Goal: Task Accomplishment & Management: Manage account settings

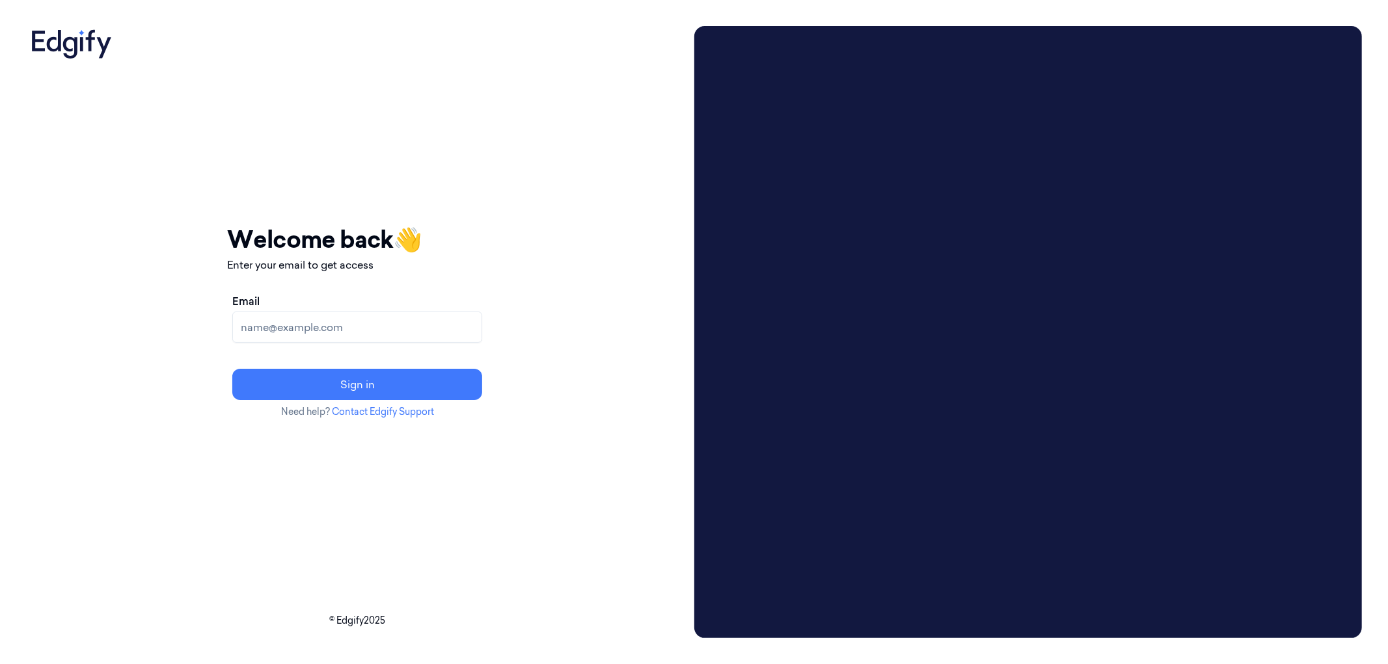
click at [416, 321] on input "Email" at bounding box center [357, 327] width 250 height 31
type input "[EMAIL_ADDRESS][DOMAIN_NAME]"
click at [389, 382] on button "Sign in" at bounding box center [357, 384] width 250 height 31
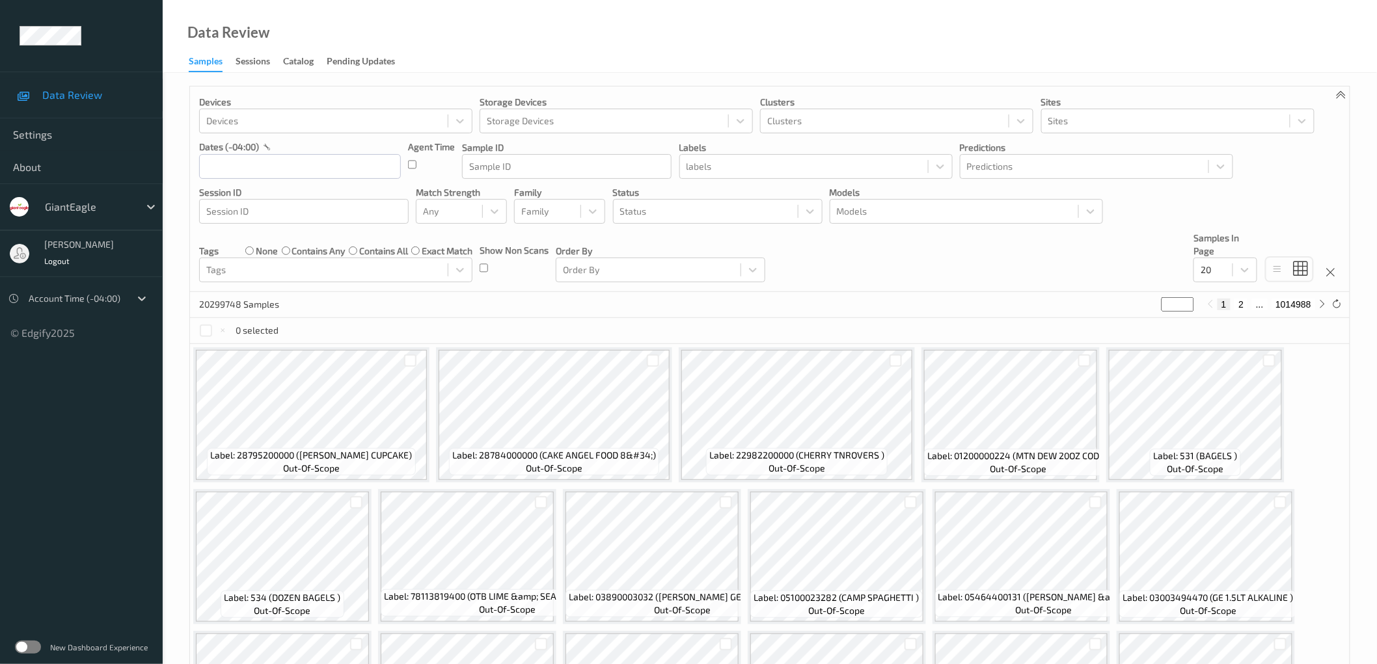
click at [40, 644] on label at bounding box center [28, 647] width 26 height 13
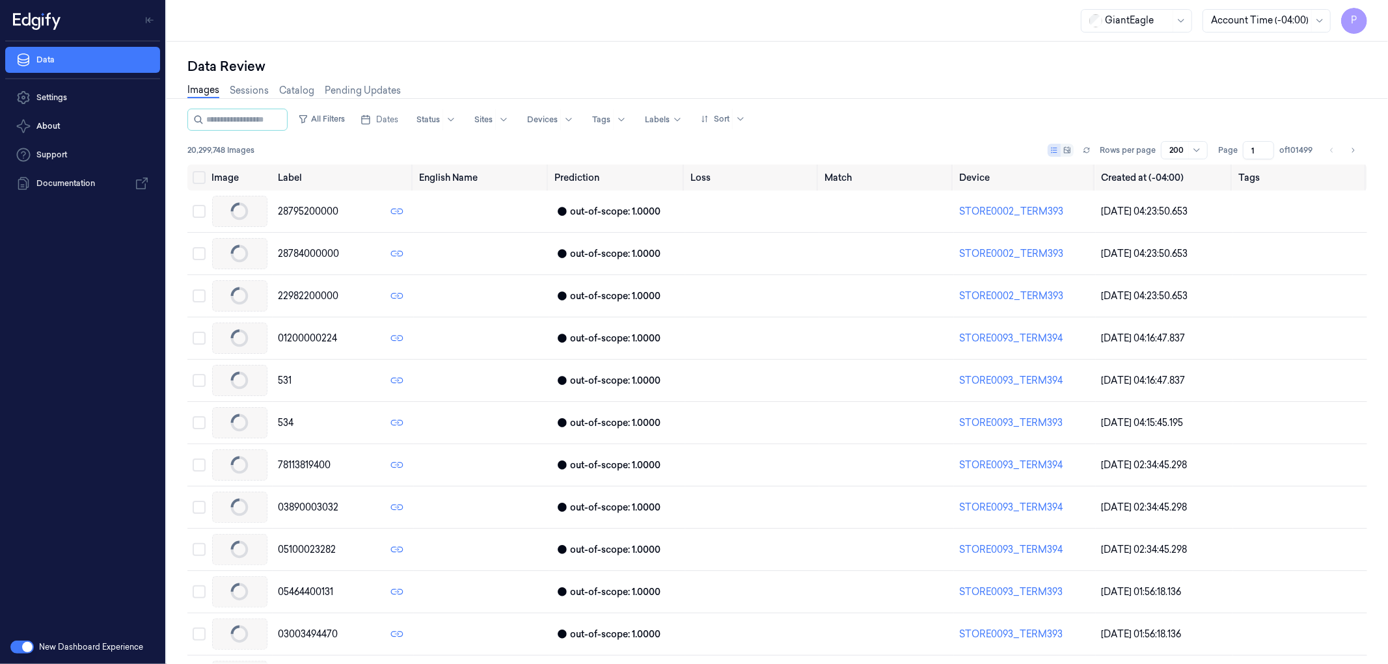
click at [1143, 20] on div at bounding box center [1137, 21] width 65 height 14
click at [951, 68] on div "Data Review" at bounding box center [777, 66] width 1180 height 18
click at [250, 94] on link "Sessions" at bounding box center [249, 90] width 39 height 15
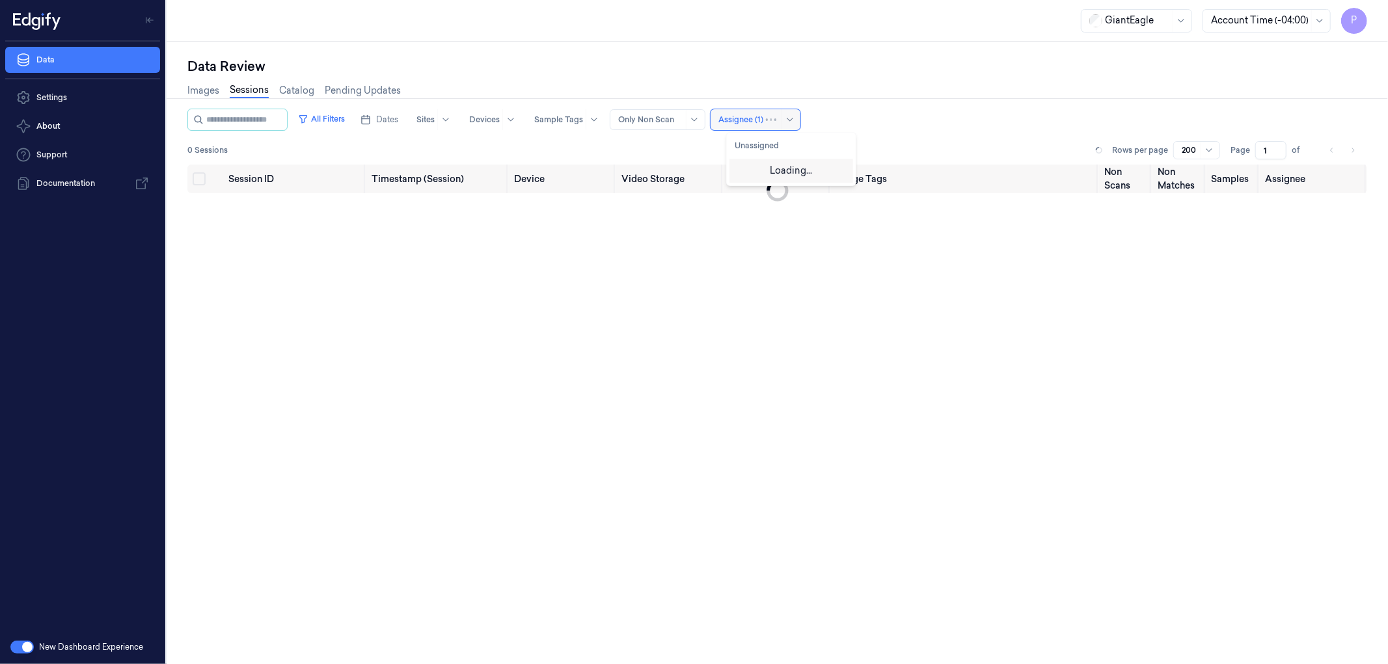
click at [795, 118] on icon at bounding box center [790, 120] width 10 height 10
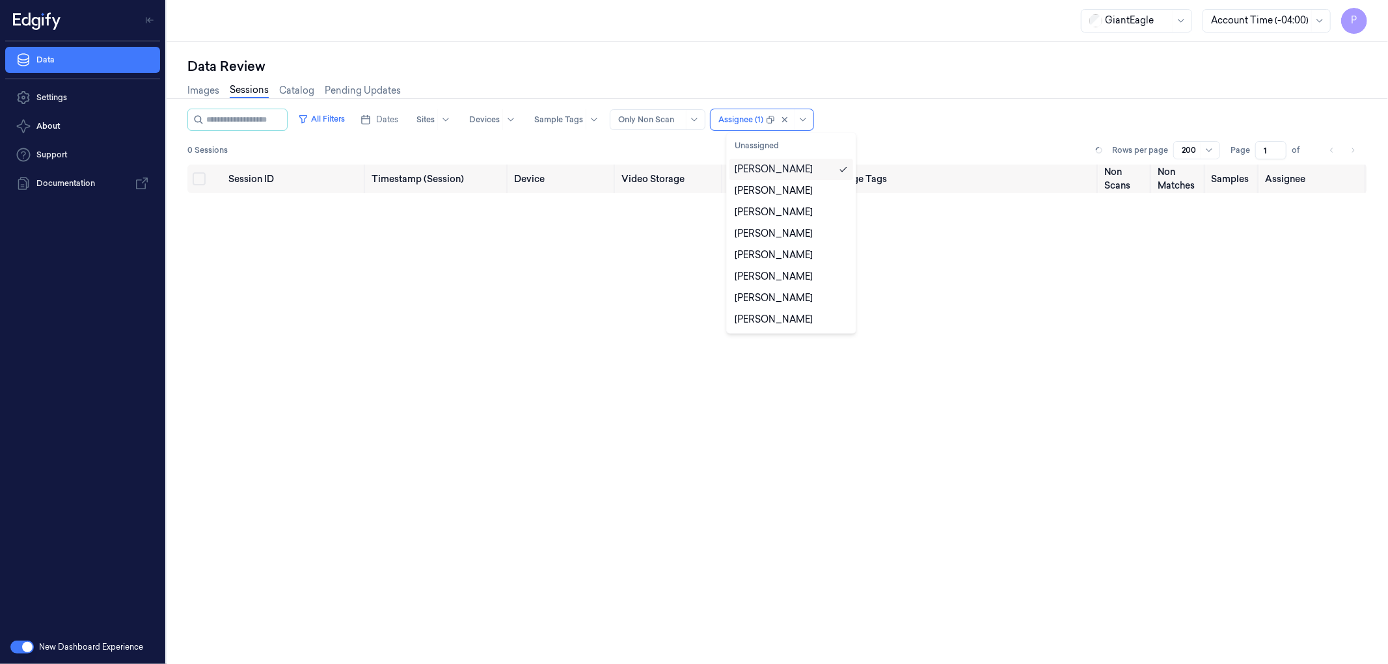
click at [893, 68] on div "Data Review" at bounding box center [777, 66] width 1180 height 18
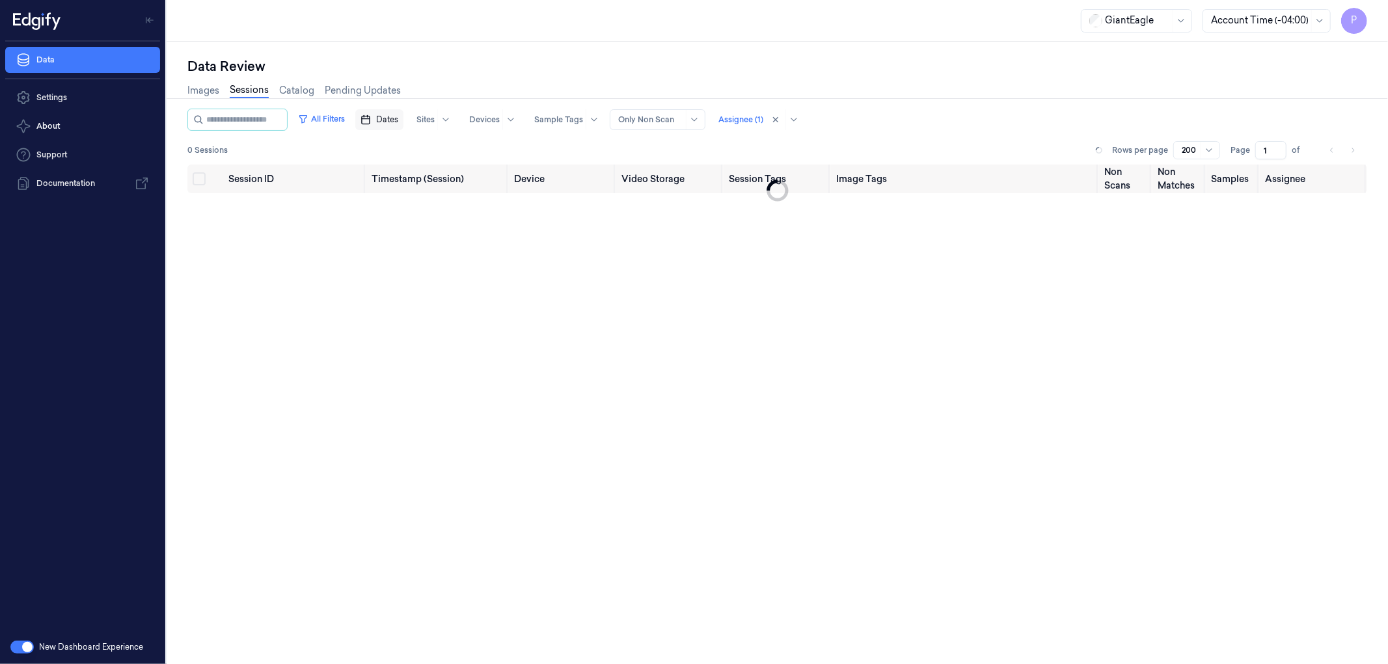
click at [398, 115] on span "Dates" at bounding box center [387, 120] width 22 height 12
click at [513, 223] on button "13" at bounding box center [516, 223] width 21 height 21
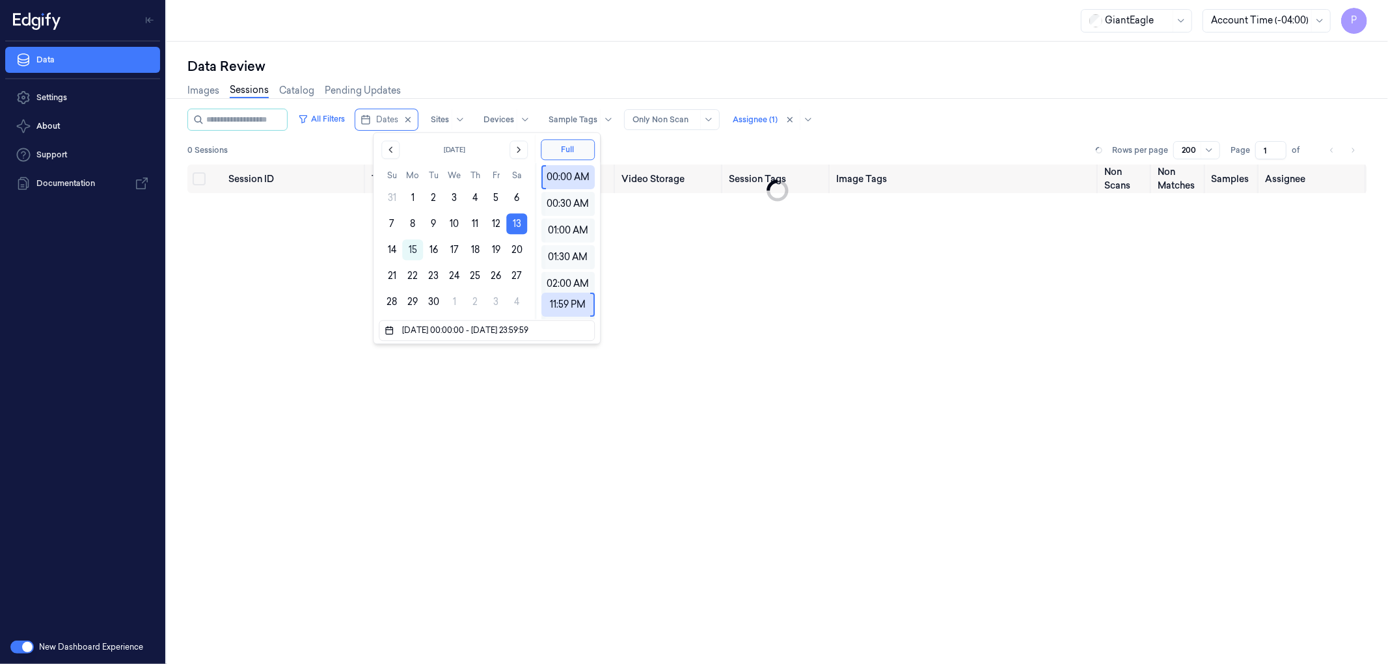
click at [513, 223] on button "13" at bounding box center [516, 223] width 21 height 21
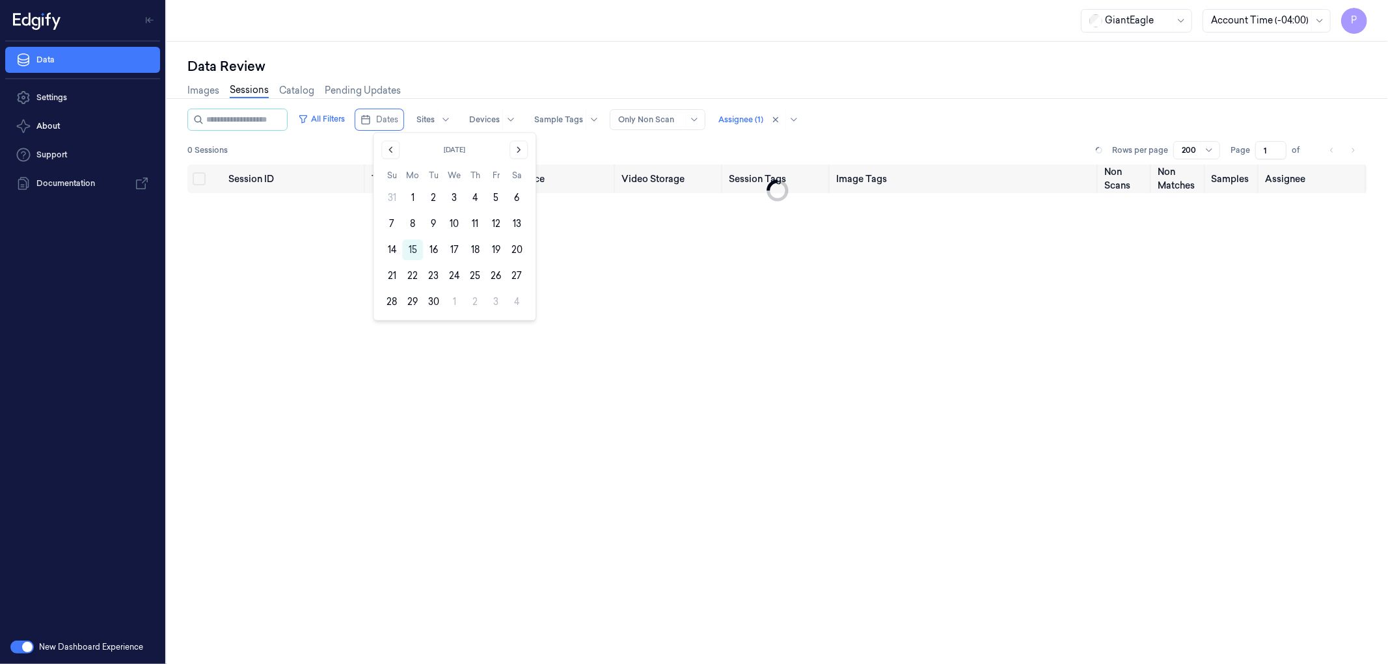
click at [513, 223] on button "13" at bounding box center [516, 223] width 21 height 21
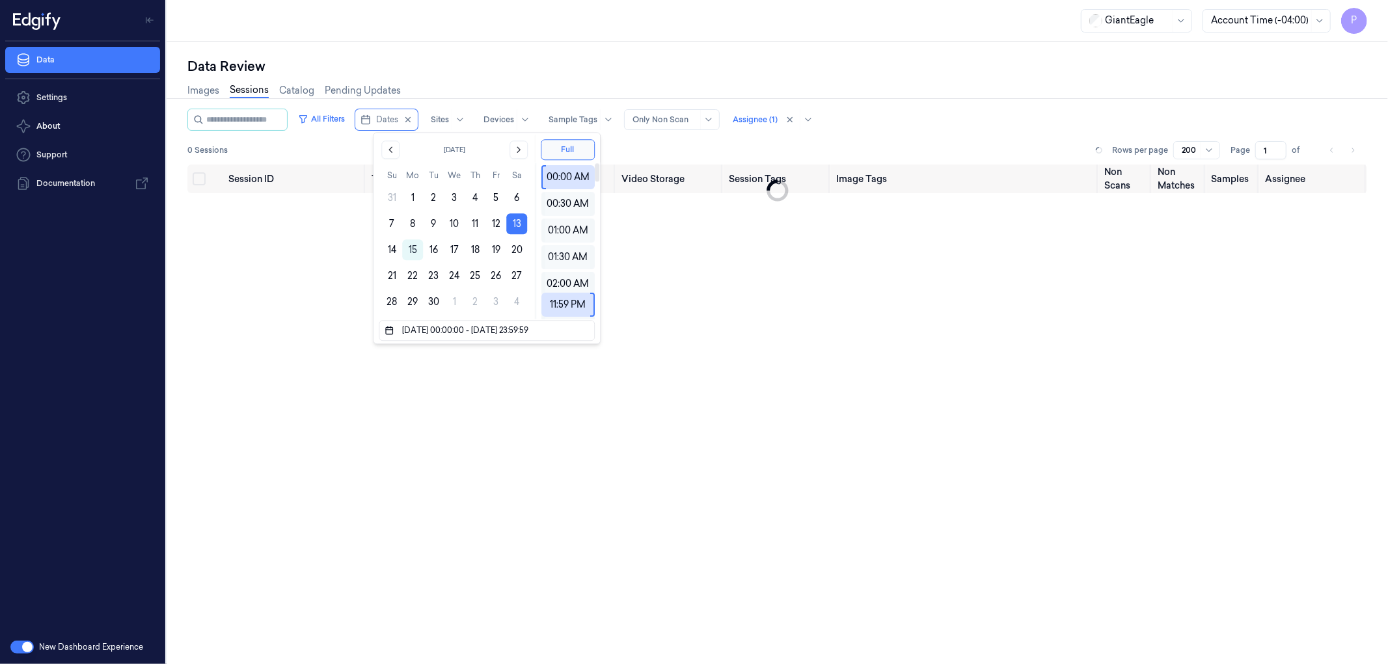
click at [690, 57] on div "Data Review" at bounding box center [777, 66] width 1180 height 18
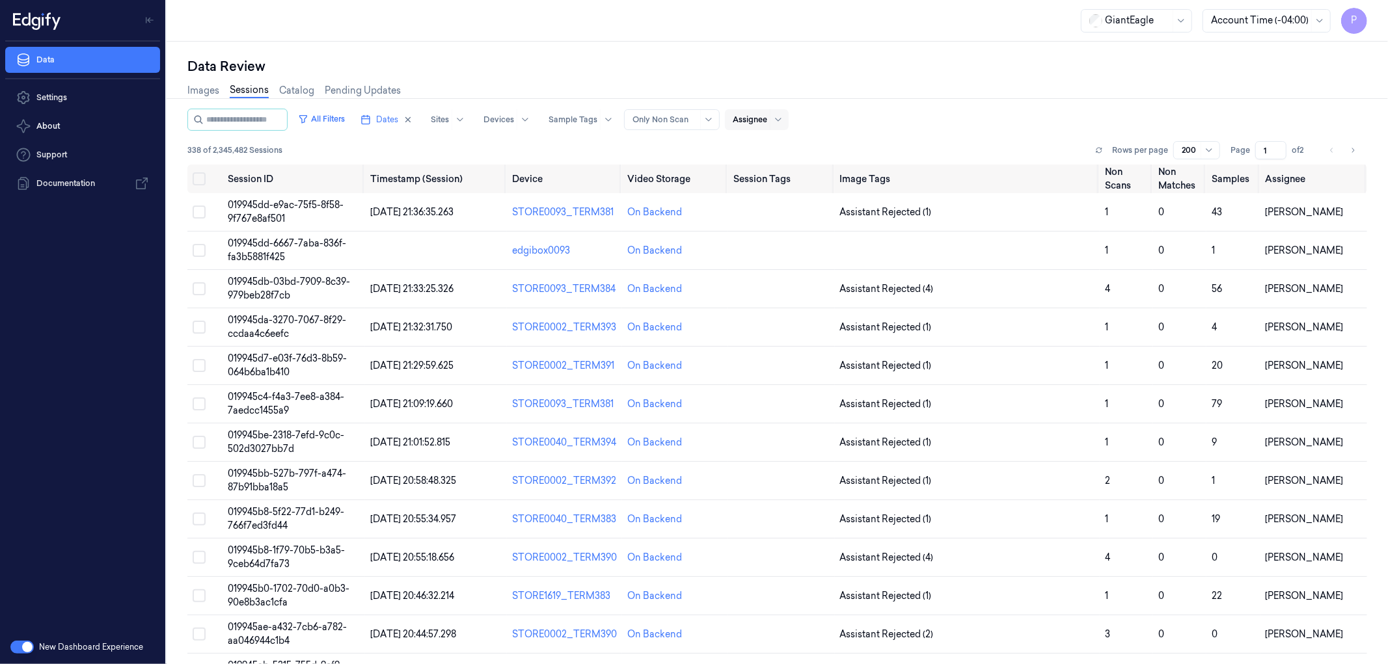
click at [925, 81] on div "Images Sessions Catalog Pending Updates" at bounding box center [777, 91] width 1180 height 33
click at [770, 119] on span at bounding box center [770, 119] width 1 height 21
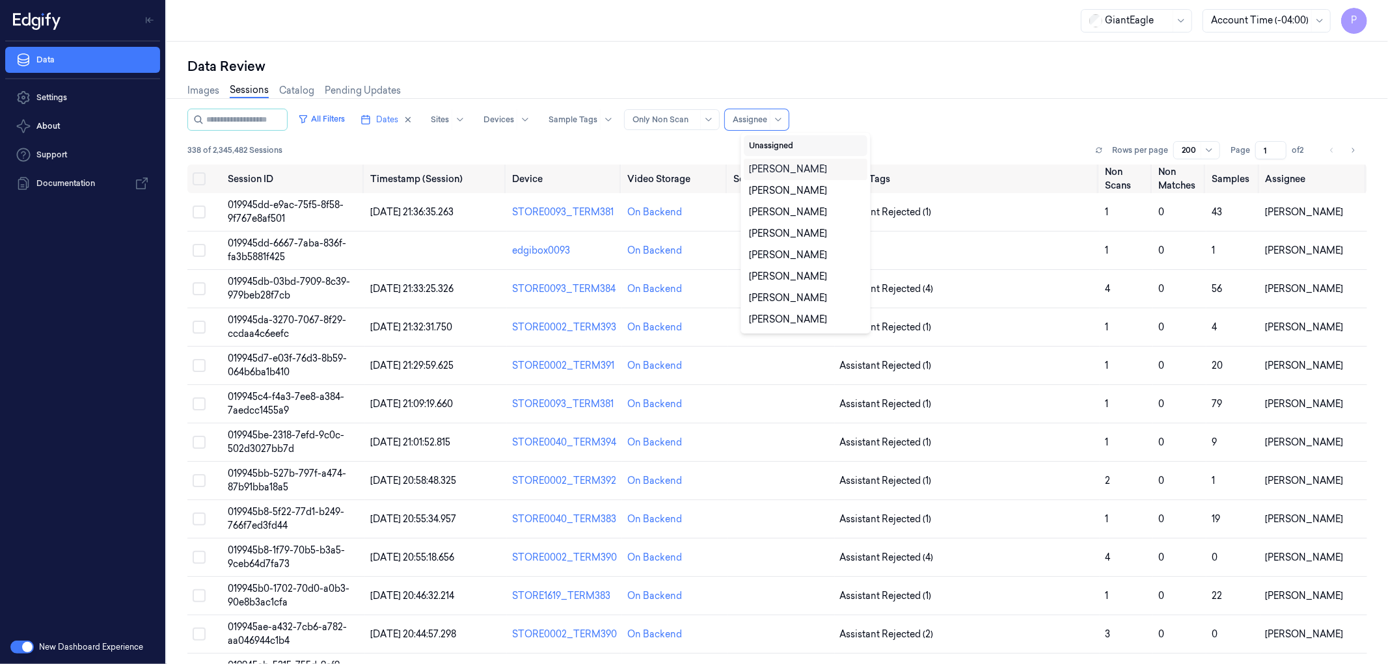
click at [782, 143] on button "Unassigned" at bounding box center [806, 145] width 124 height 21
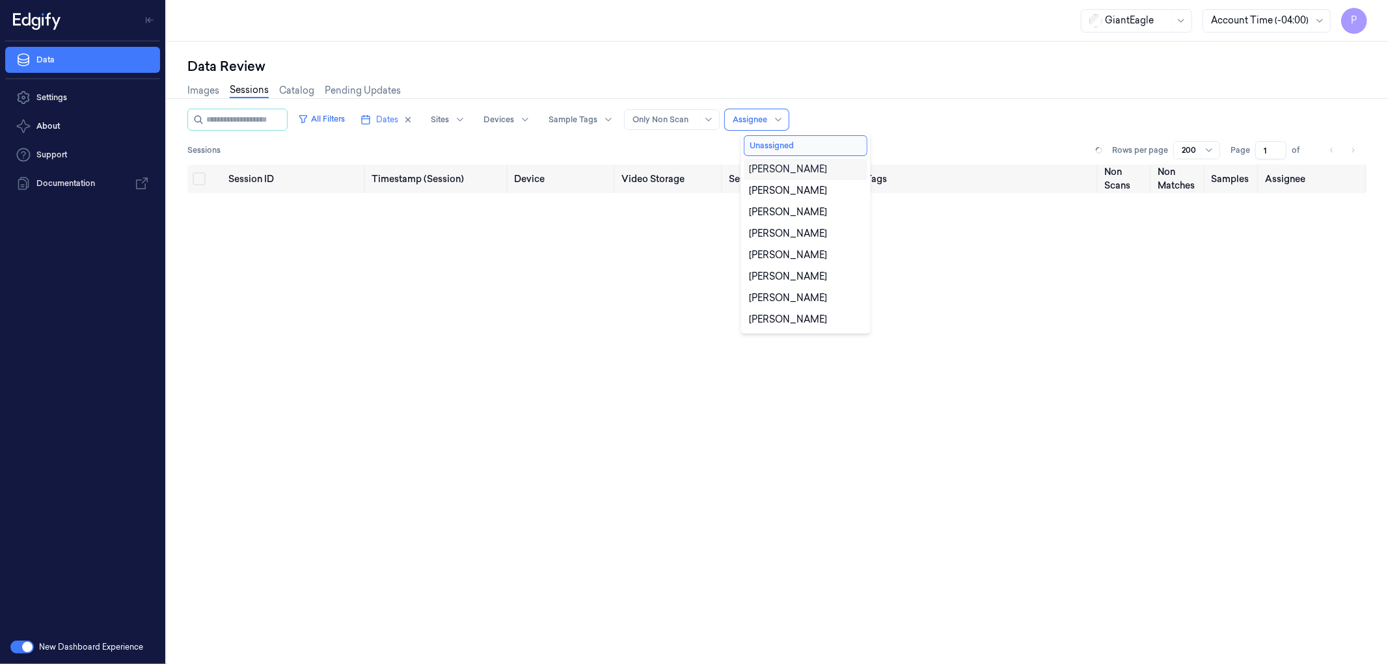
click at [922, 124] on div "All Filters Dates Sites Devices Sample Tags Alert Type Only Non Scan 10 results…" at bounding box center [777, 120] width 1180 height 22
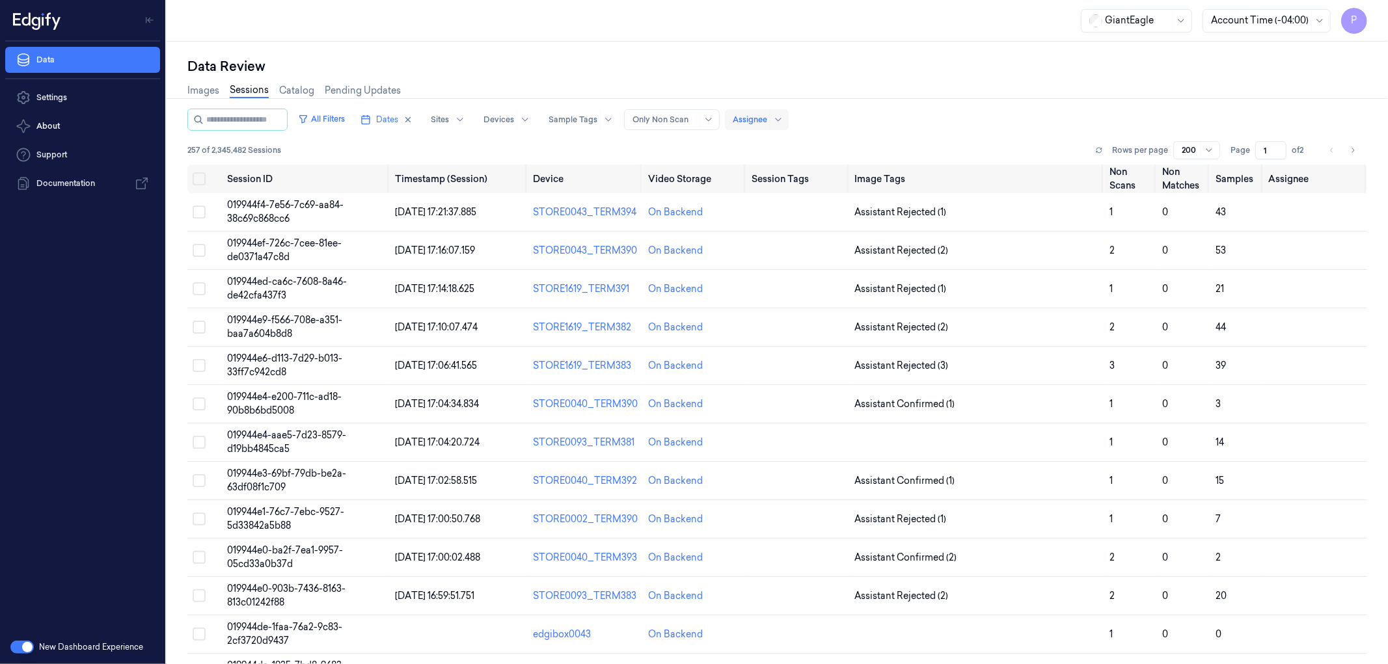
click at [784, 124] on div "Assignee" at bounding box center [757, 119] width 64 height 21
click at [876, 118] on div "All Filters Dates Sites Devices Sample Tags Alert Type Only Non Scan Assignee" at bounding box center [777, 120] width 1180 height 22
click at [783, 120] on icon at bounding box center [778, 120] width 10 height 10
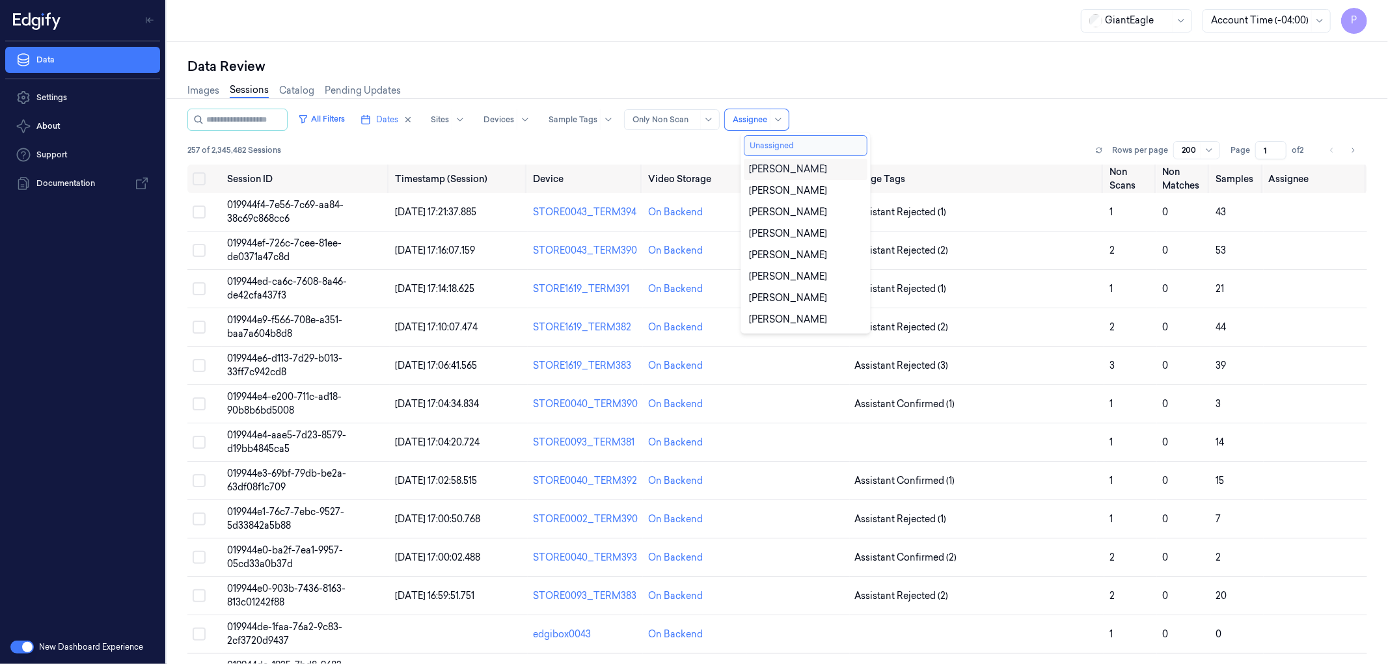
click at [786, 137] on button "Unassigned" at bounding box center [806, 145] width 124 height 21
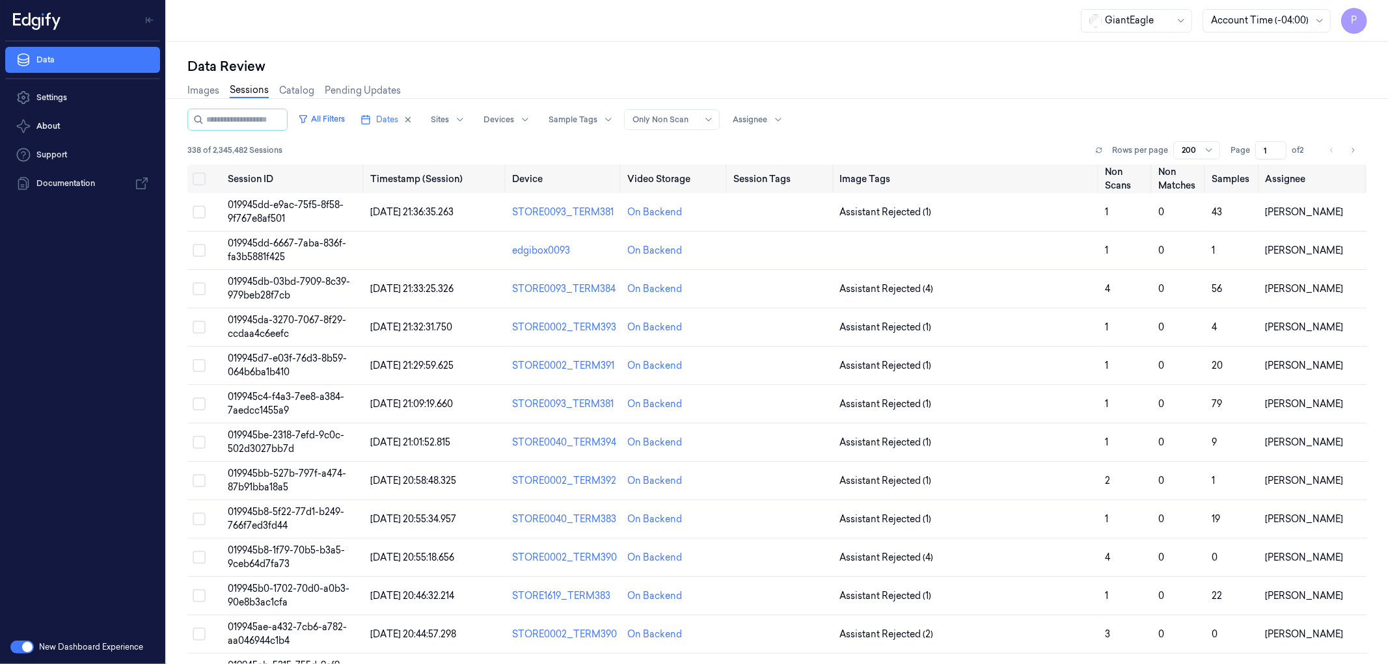
click at [888, 122] on div "All Filters Dates Sites Devices Sample Tags Alert Type Only Non Scan Assignee" at bounding box center [777, 120] width 1180 height 22
click at [196, 249] on button "Select row" at bounding box center [199, 250] width 13 height 13
click at [198, 291] on button "Select row" at bounding box center [199, 288] width 13 height 13
click at [198, 323] on button "Select row" at bounding box center [199, 327] width 13 height 13
click at [202, 256] on button "Select row" at bounding box center [199, 251] width 13 height 13
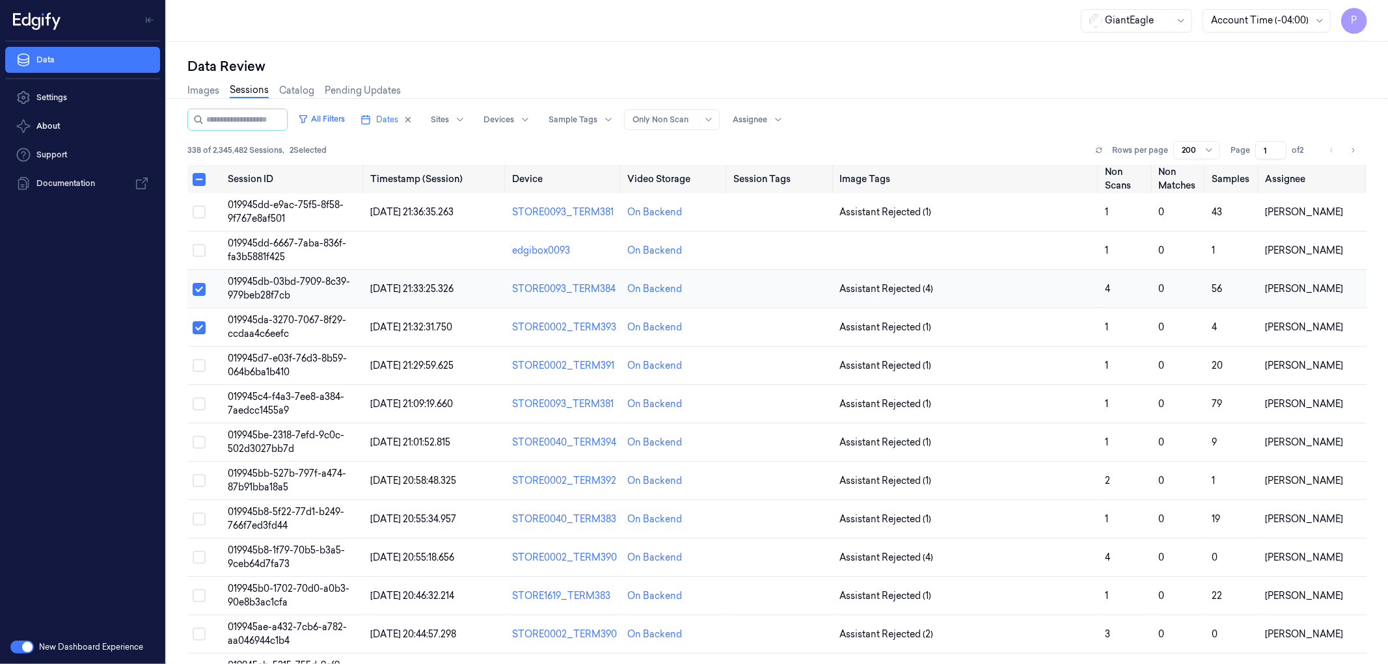
click at [200, 291] on button "Select row" at bounding box center [199, 289] width 13 height 13
click at [200, 330] on button "Select row" at bounding box center [199, 327] width 13 height 13
click at [202, 323] on button "Select row" at bounding box center [199, 327] width 13 height 13
click at [199, 290] on button "Select row" at bounding box center [199, 288] width 13 height 13
click at [200, 256] on td at bounding box center [205, 251] width 36 height 38
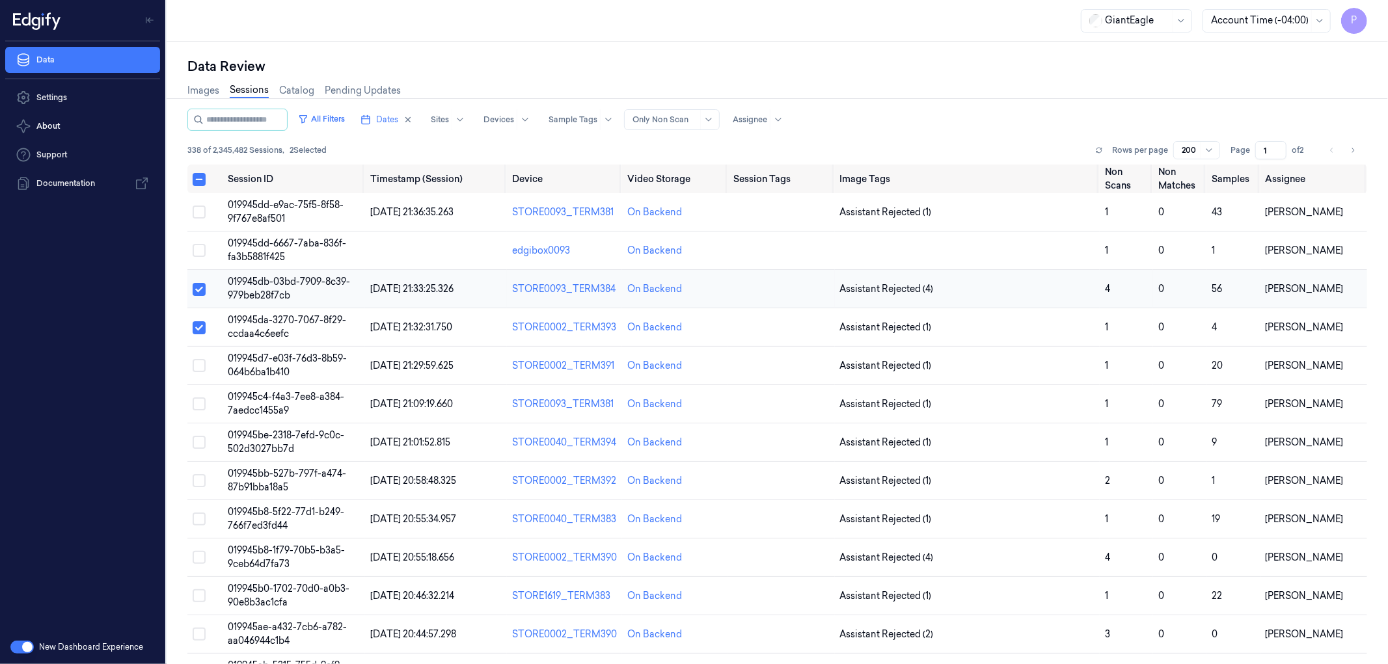
click at [198, 286] on button "Select row" at bounding box center [199, 289] width 13 height 13
click at [195, 325] on button "Select row" at bounding box center [199, 327] width 13 height 13
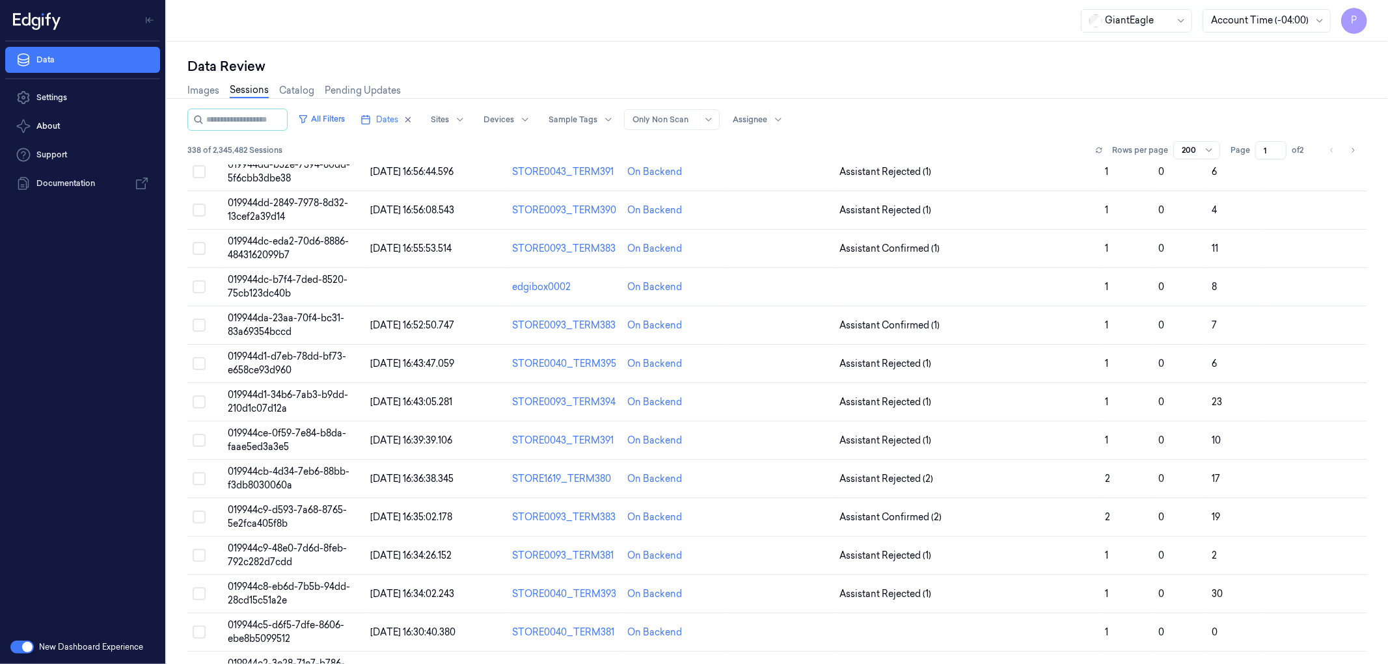
scroll to position [3855, 0]
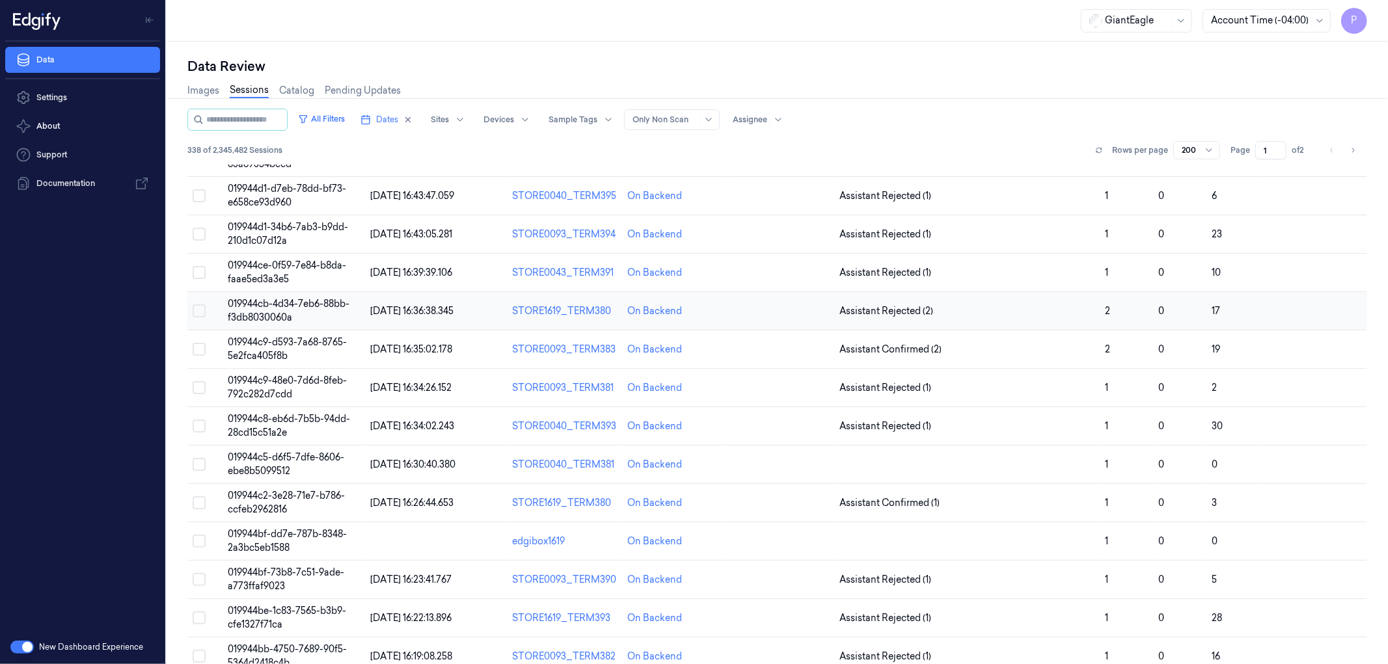
click at [200, 307] on button "Select row" at bounding box center [199, 311] width 13 height 13
click at [199, 272] on button "Select row" at bounding box center [199, 272] width 13 height 13
click at [196, 241] on button "Select row" at bounding box center [199, 234] width 13 height 13
click at [200, 202] on button "Select row" at bounding box center [199, 195] width 13 height 13
click at [198, 351] on button "Select row" at bounding box center [199, 349] width 13 height 13
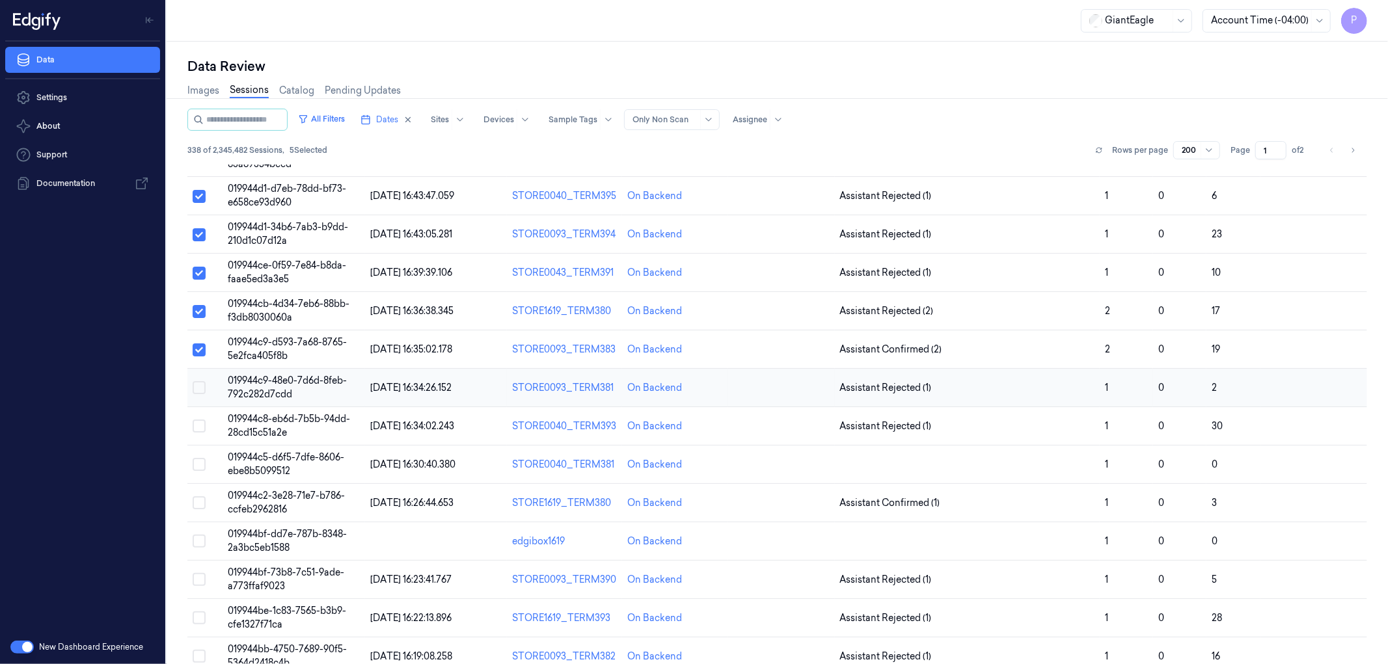
click at [195, 390] on button "Select row" at bounding box center [199, 387] width 13 height 13
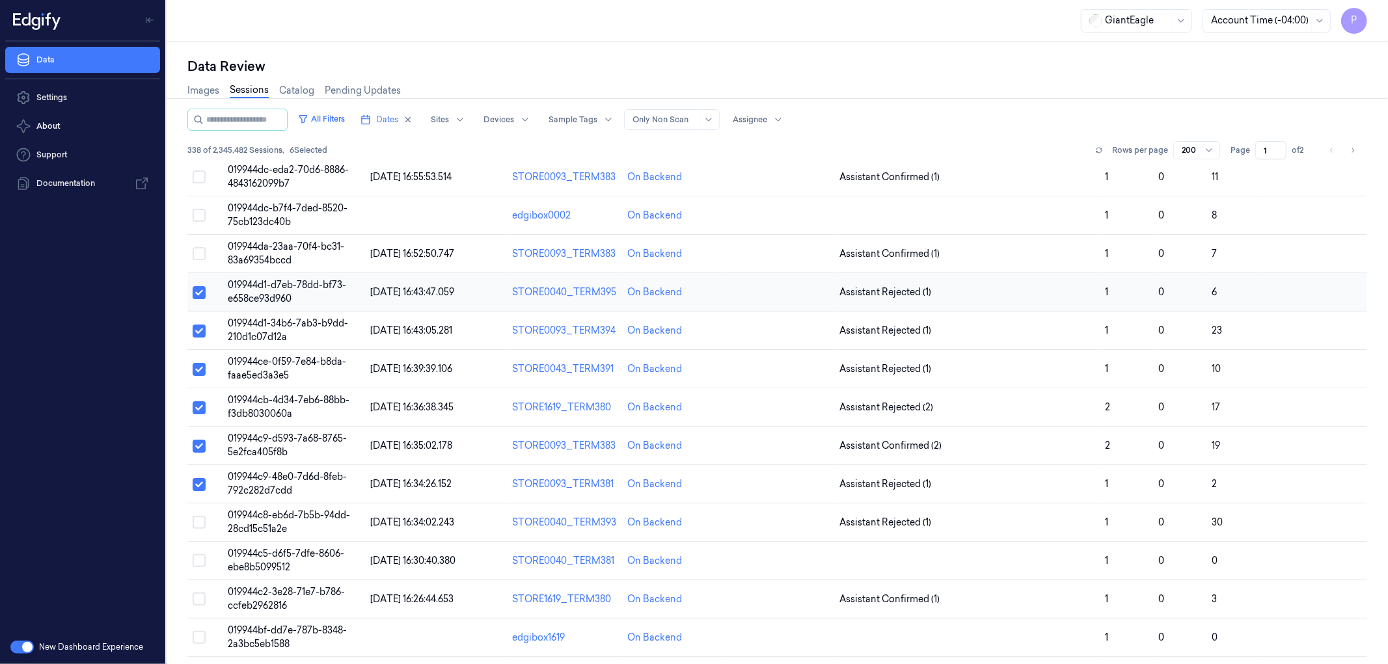
click at [198, 297] on button "Select row" at bounding box center [199, 292] width 13 height 13
click at [193, 336] on button "Select row" at bounding box center [199, 331] width 13 height 13
click at [196, 369] on button "Select row" at bounding box center [199, 369] width 13 height 13
click at [197, 411] on button "Select row" at bounding box center [199, 407] width 13 height 13
click at [196, 451] on button "Select row" at bounding box center [199, 446] width 13 height 13
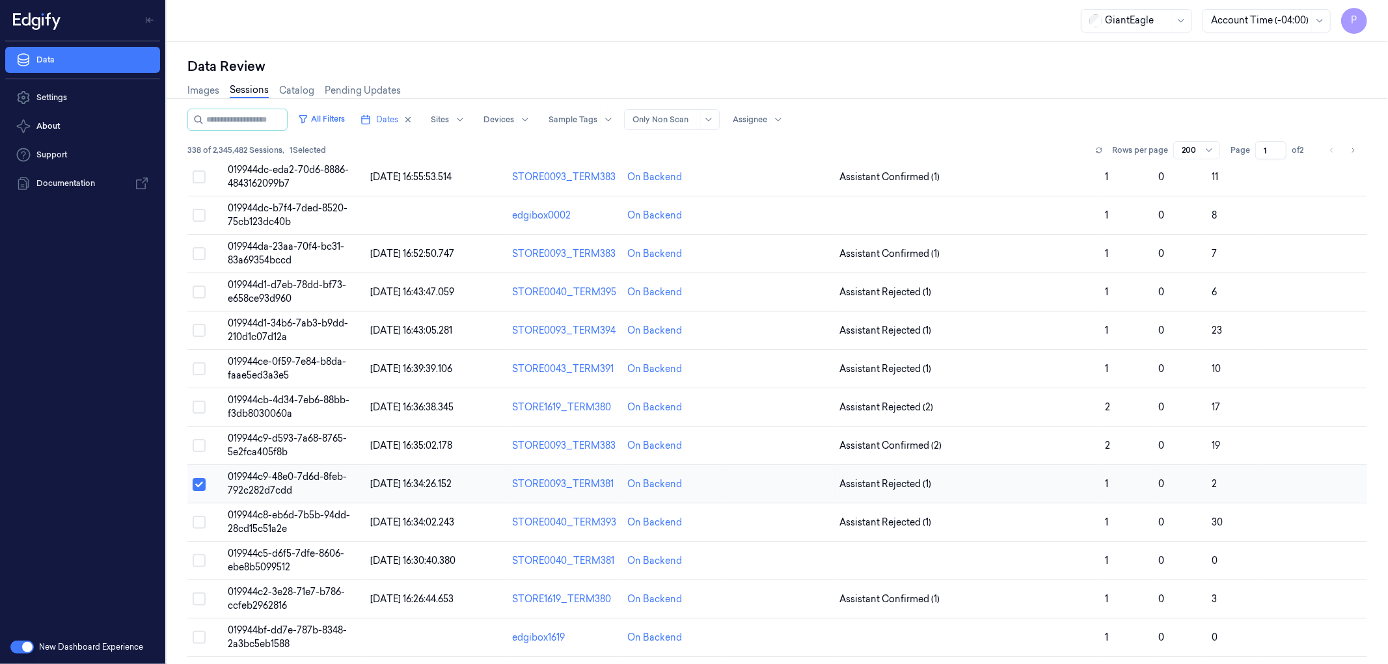
click at [195, 489] on button "Select row" at bounding box center [199, 484] width 13 height 13
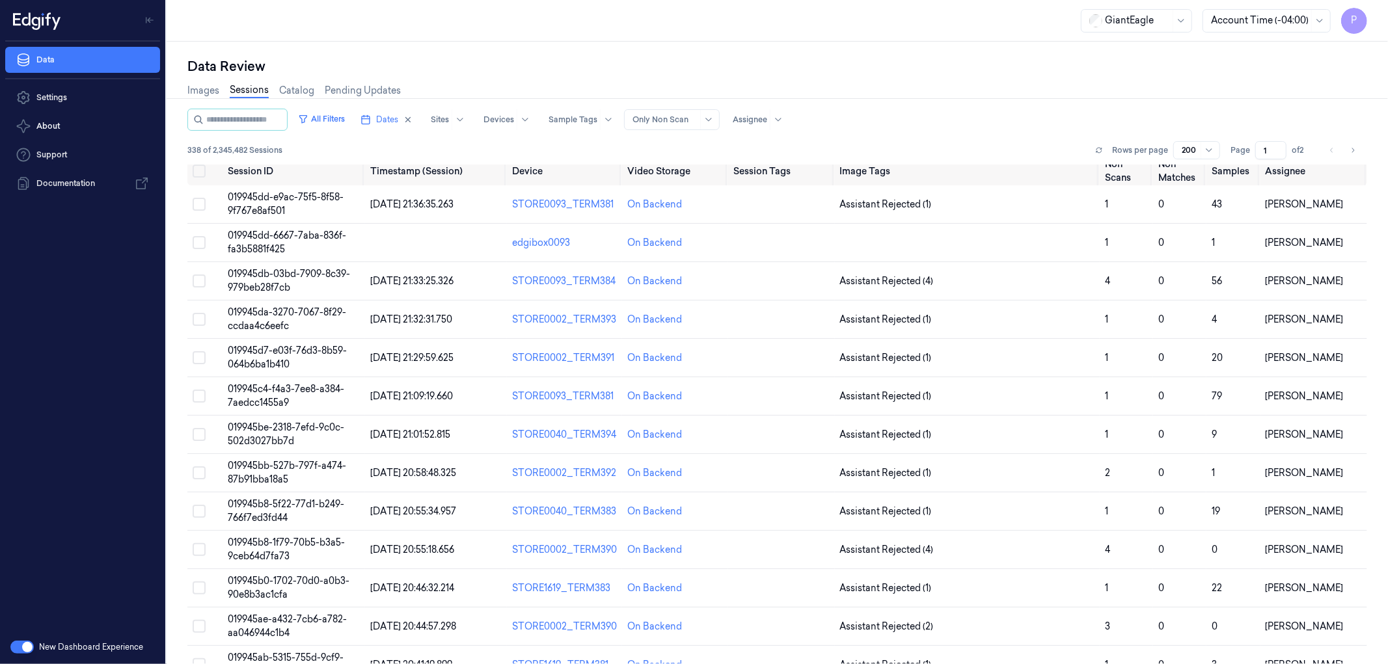
scroll to position [0, 0]
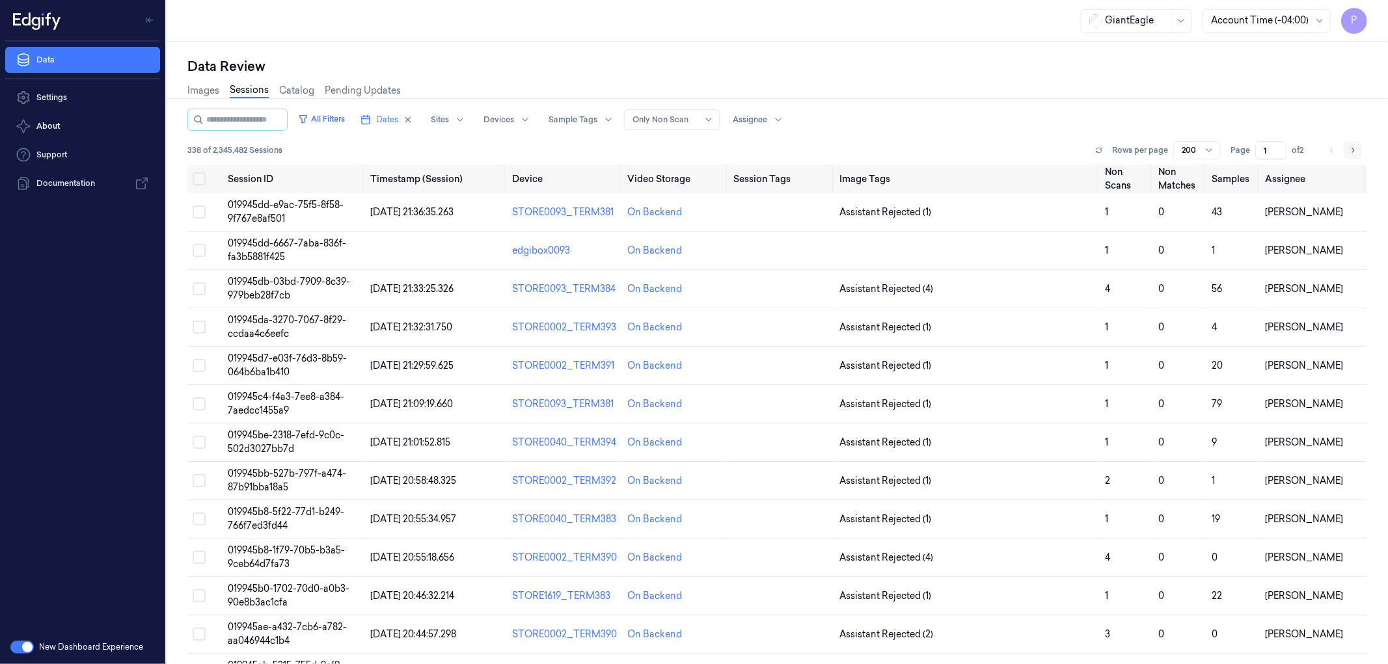
click at [1355, 147] on button "Go to next page" at bounding box center [1353, 150] width 18 height 18
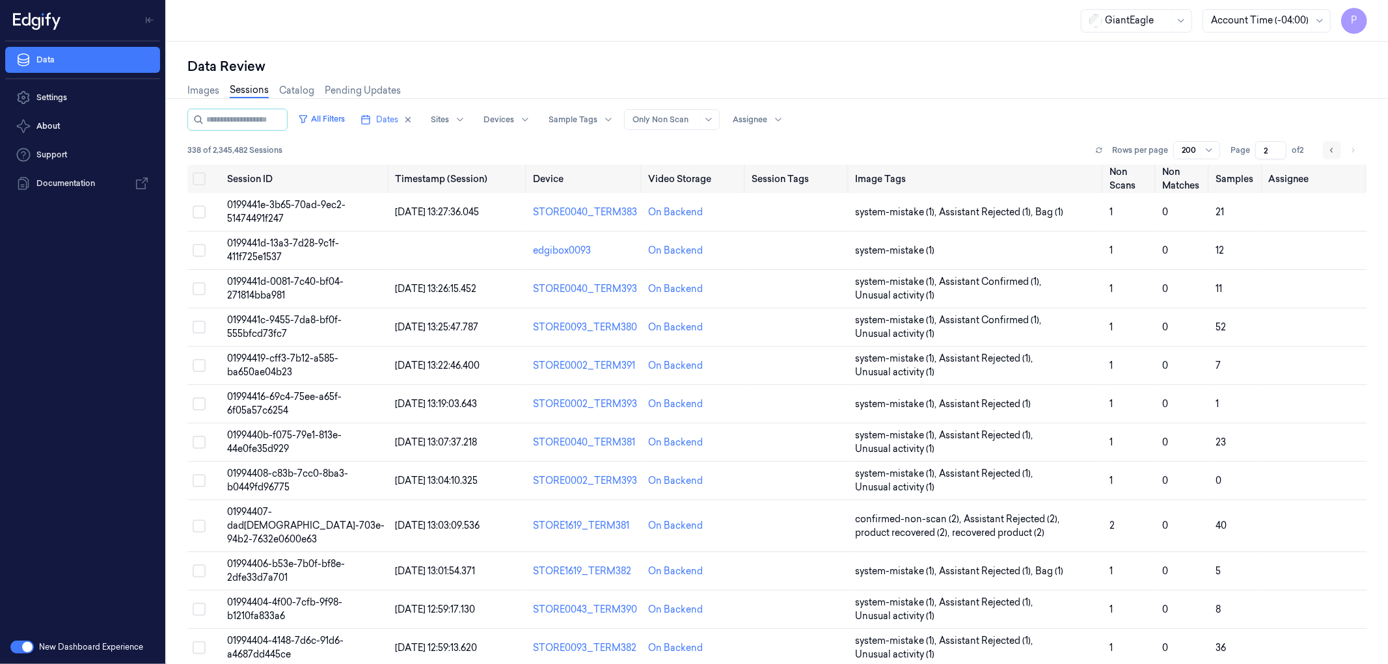
click at [1328, 148] on icon "Go to previous page" at bounding box center [1332, 150] width 8 height 10
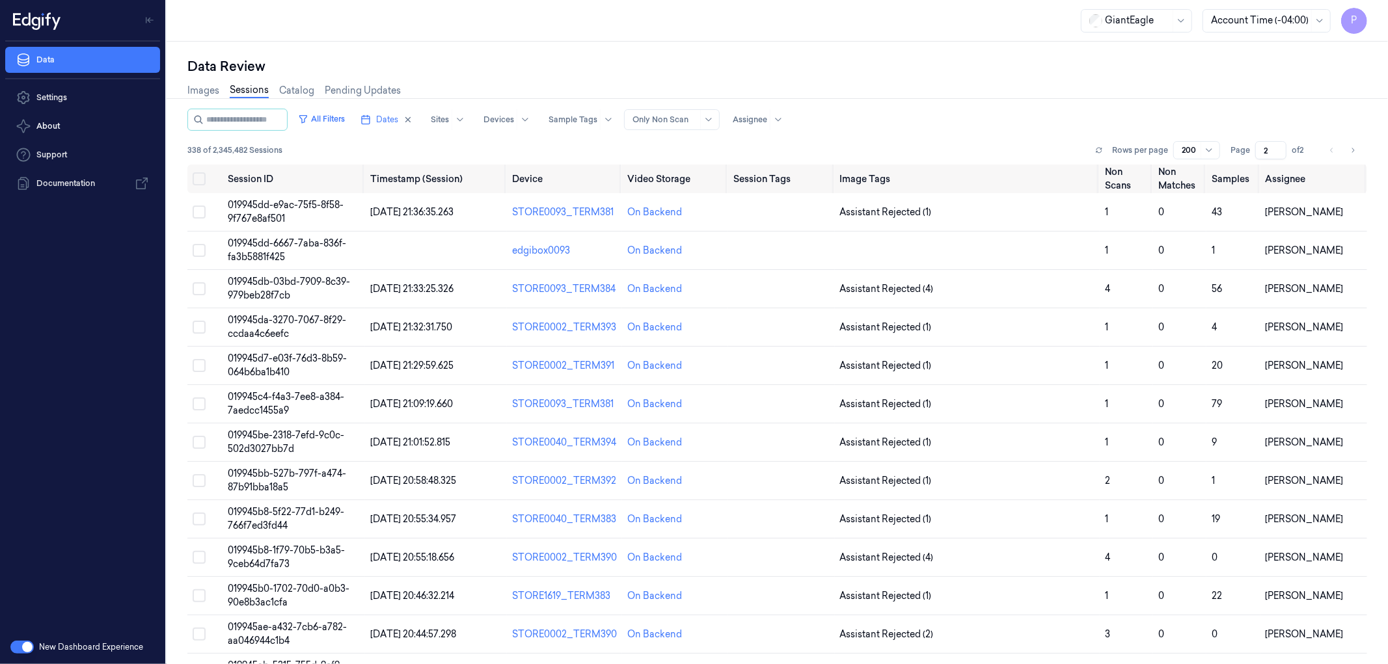
type input "1"
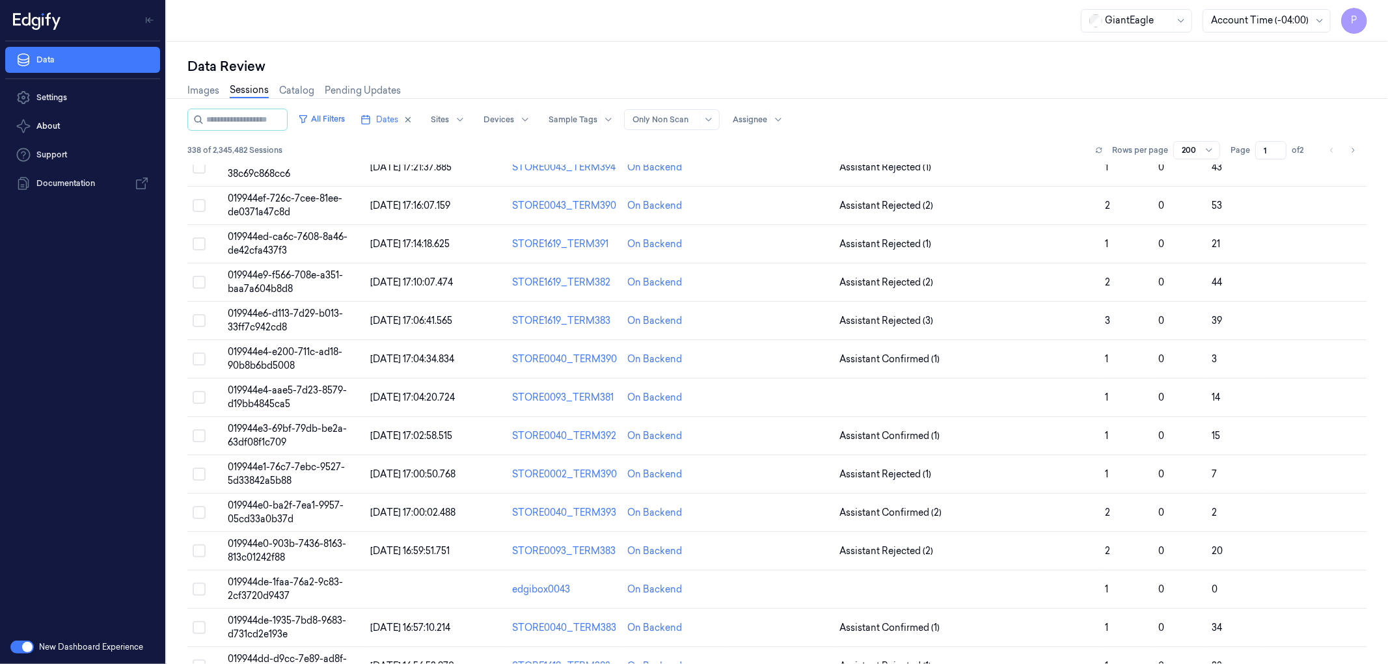
scroll to position [3470, 0]
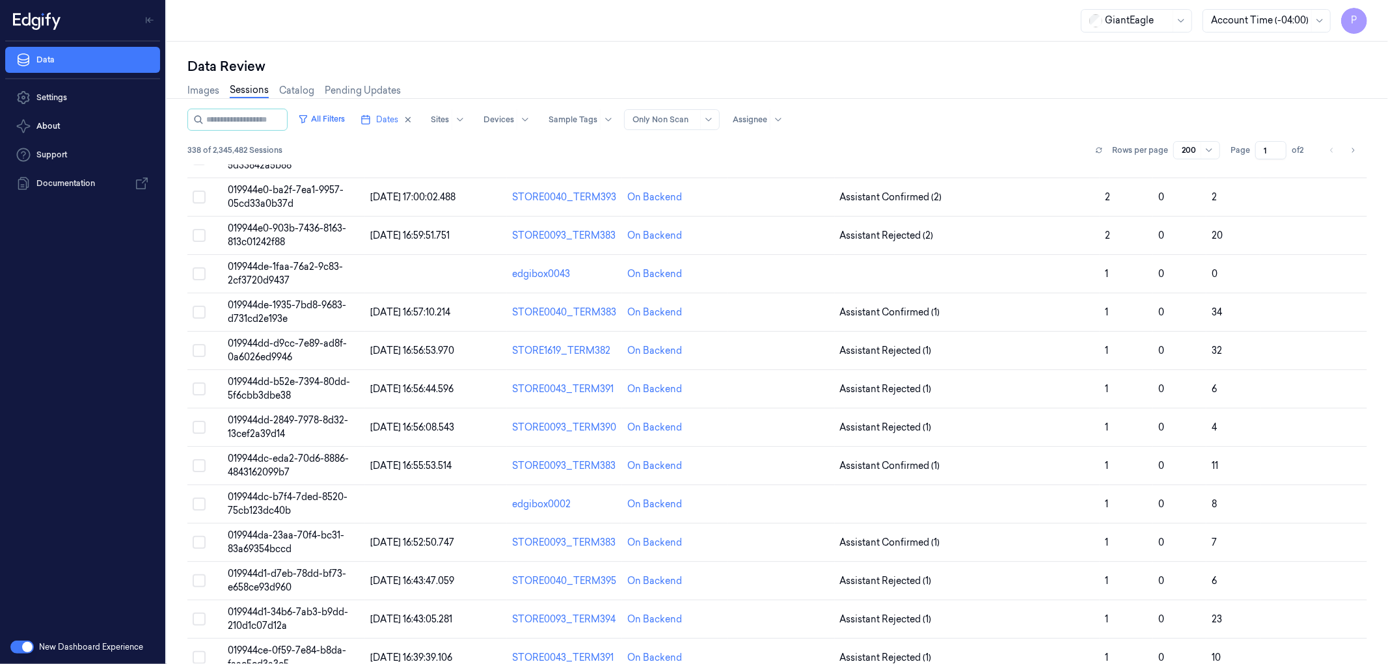
click at [20, 645] on button "button" at bounding box center [21, 647] width 23 height 13
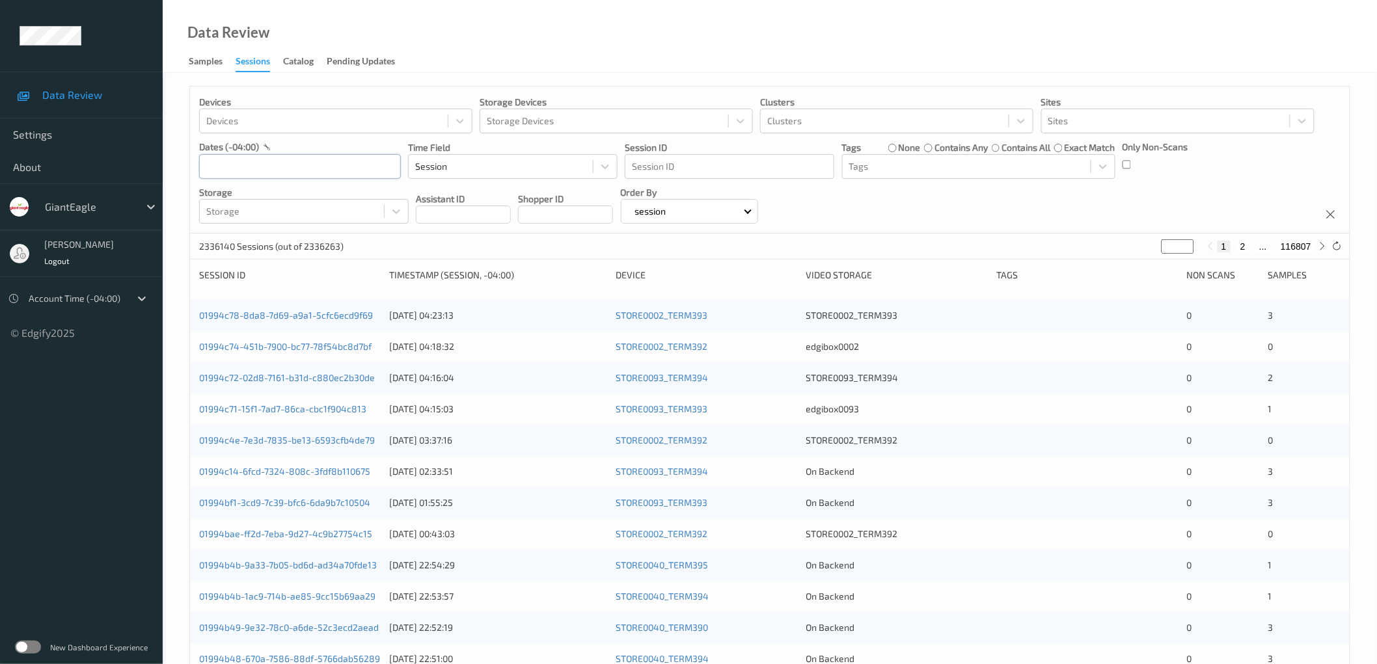
click at [291, 158] on input "text" at bounding box center [300, 166] width 202 height 25
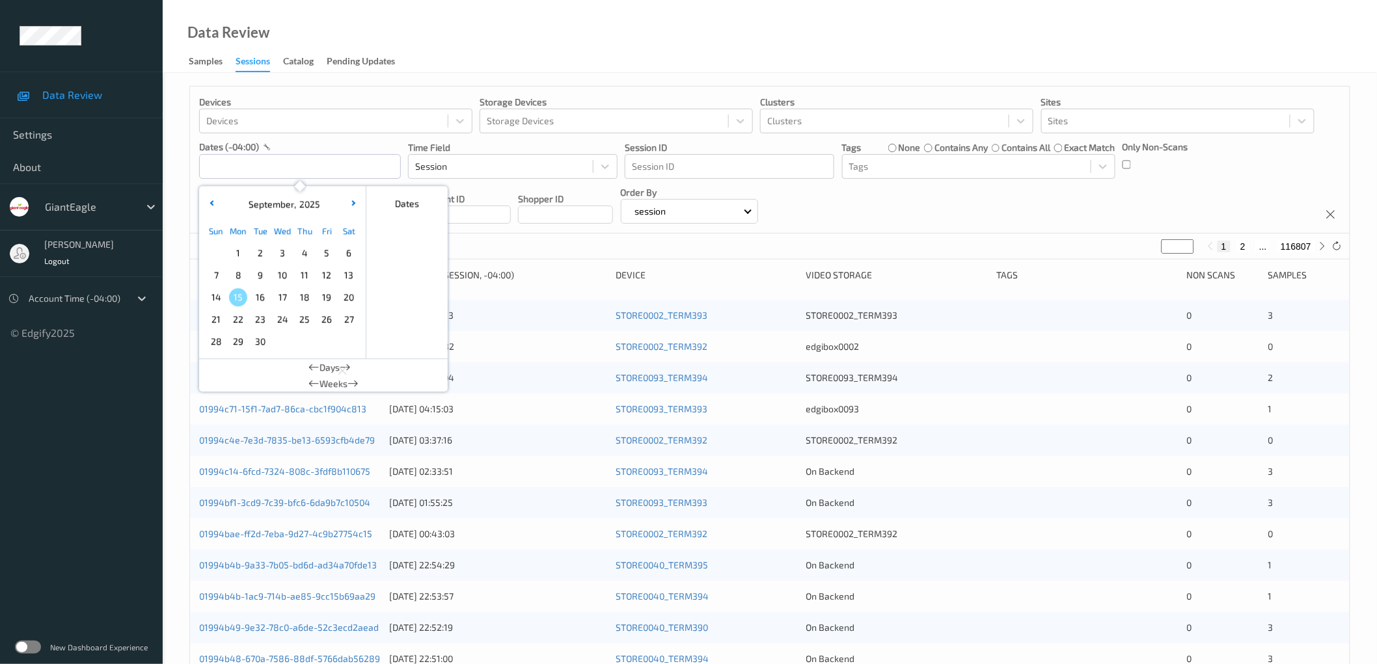
click at [349, 277] on span "13" at bounding box center [349, 275] width 18 height 18
type input "13/09/2025 00:00 -> 13/09/2025 23:59"
click at [997, 191] on div "Devices Devices Storage Devices Storage Devices Clusters Clusters Sites Sites d…" at bounding box center [769, 160] width 1159 height 147
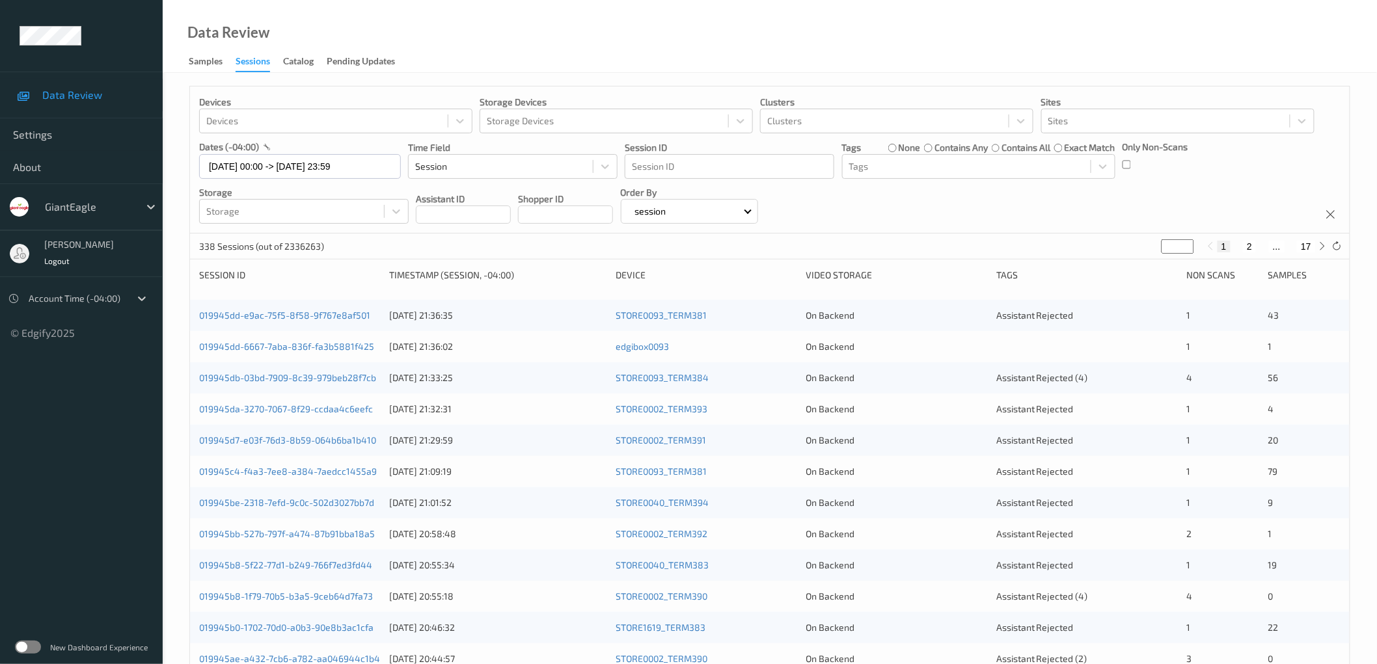
click at [1309, 245] on button "17" at bounding box center [1306, 247] width 18 height 12
type input "**"
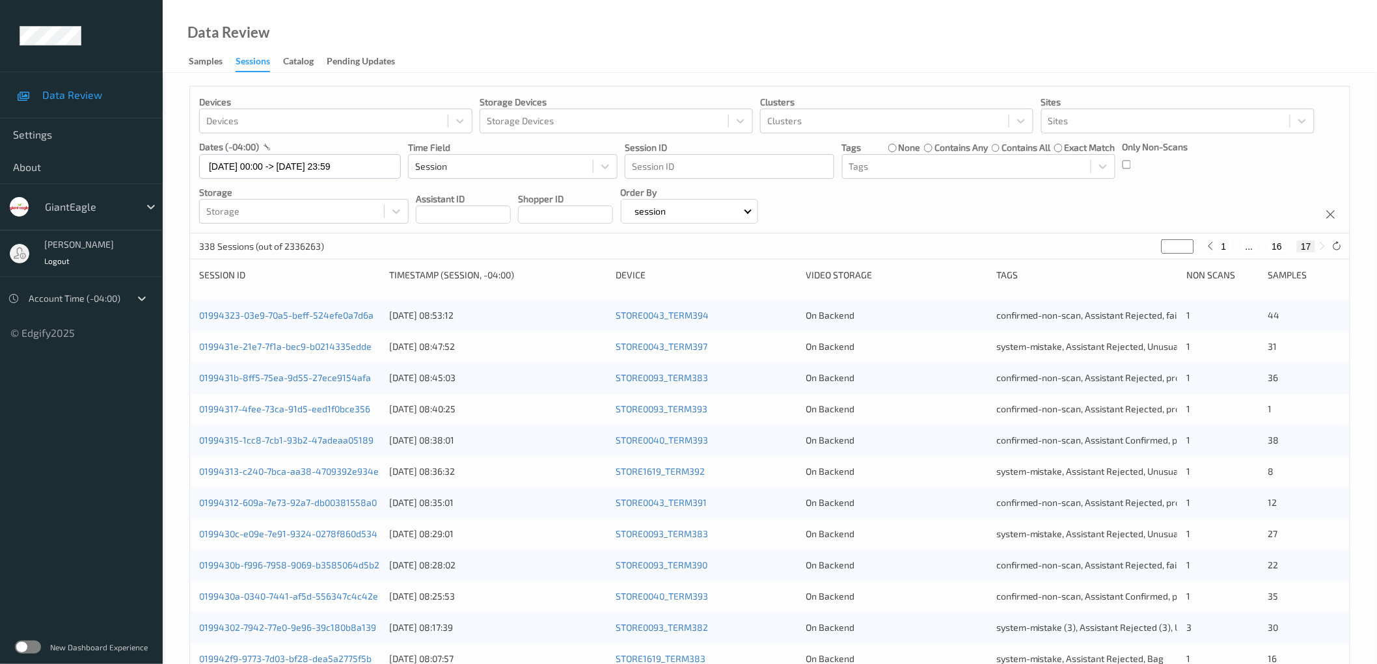
click at [25, 642] on label at bounding box center [28, 647] width 26 height 13
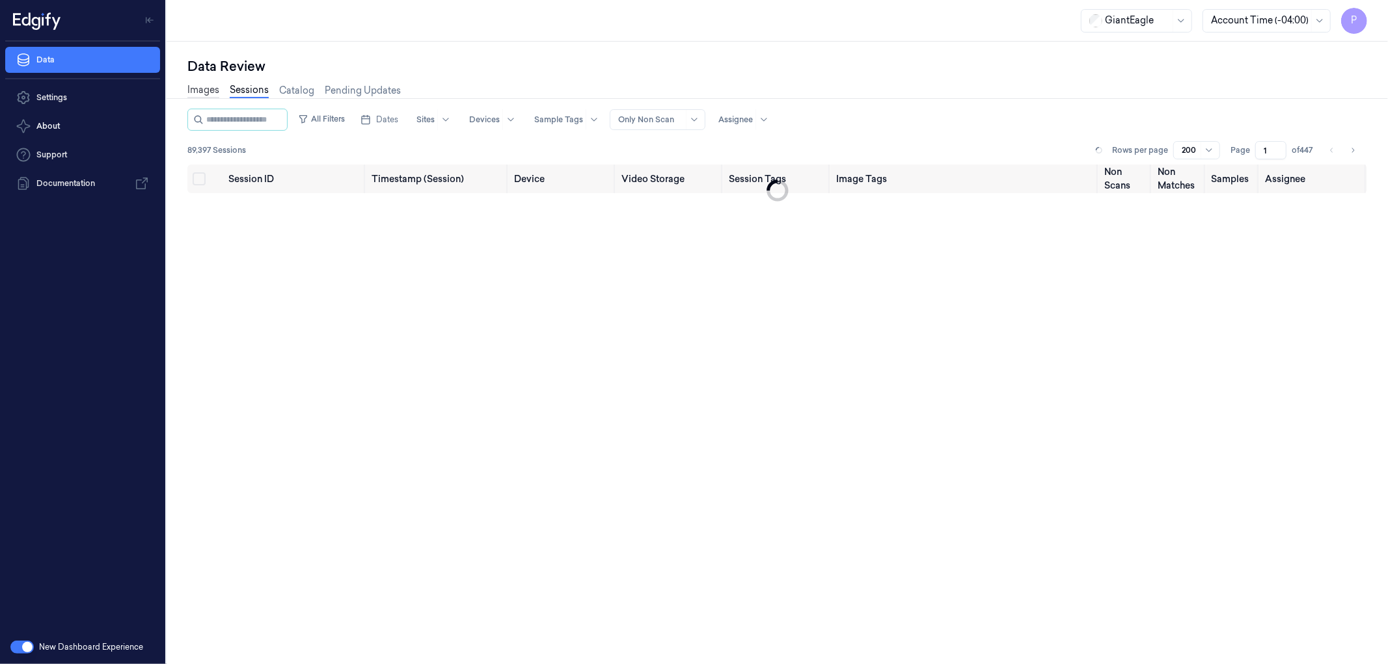
click at [204, 87] on link "Images" at bounding box center [203, 90] width 32 height 15
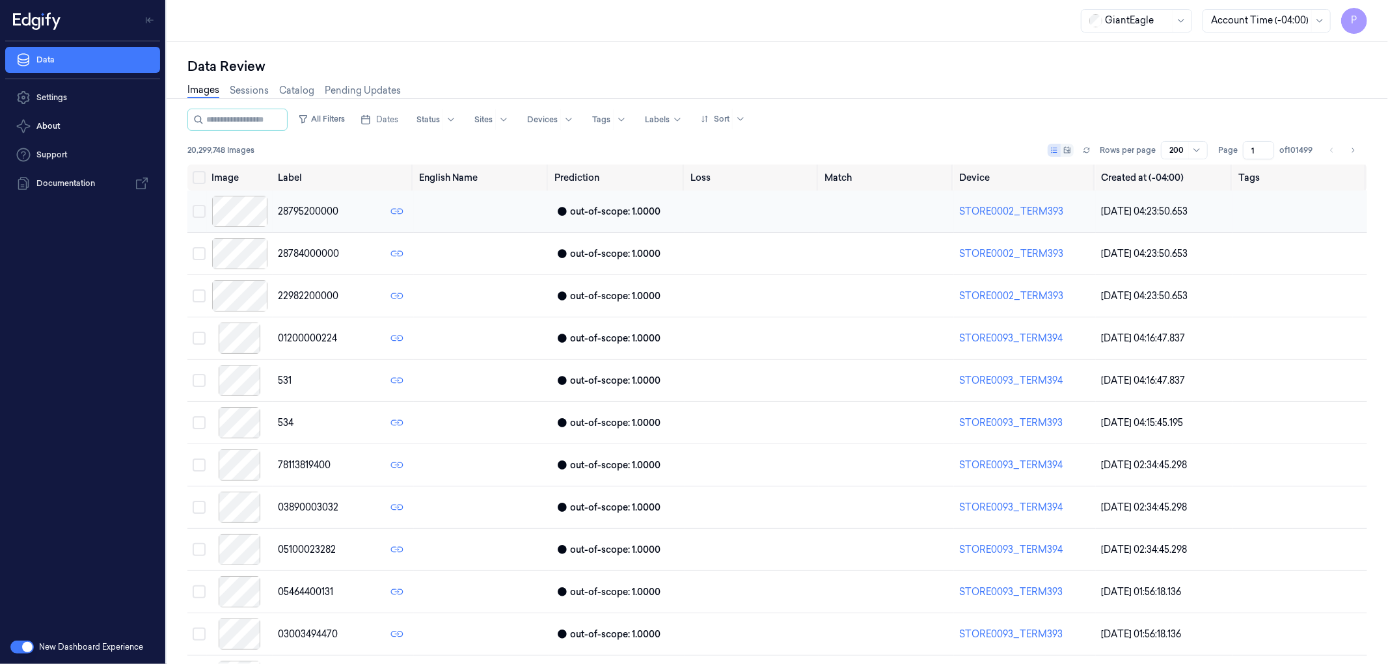
click at [202, 210] on button "Select row" at bounding box center [199, 211] width 13 height 13
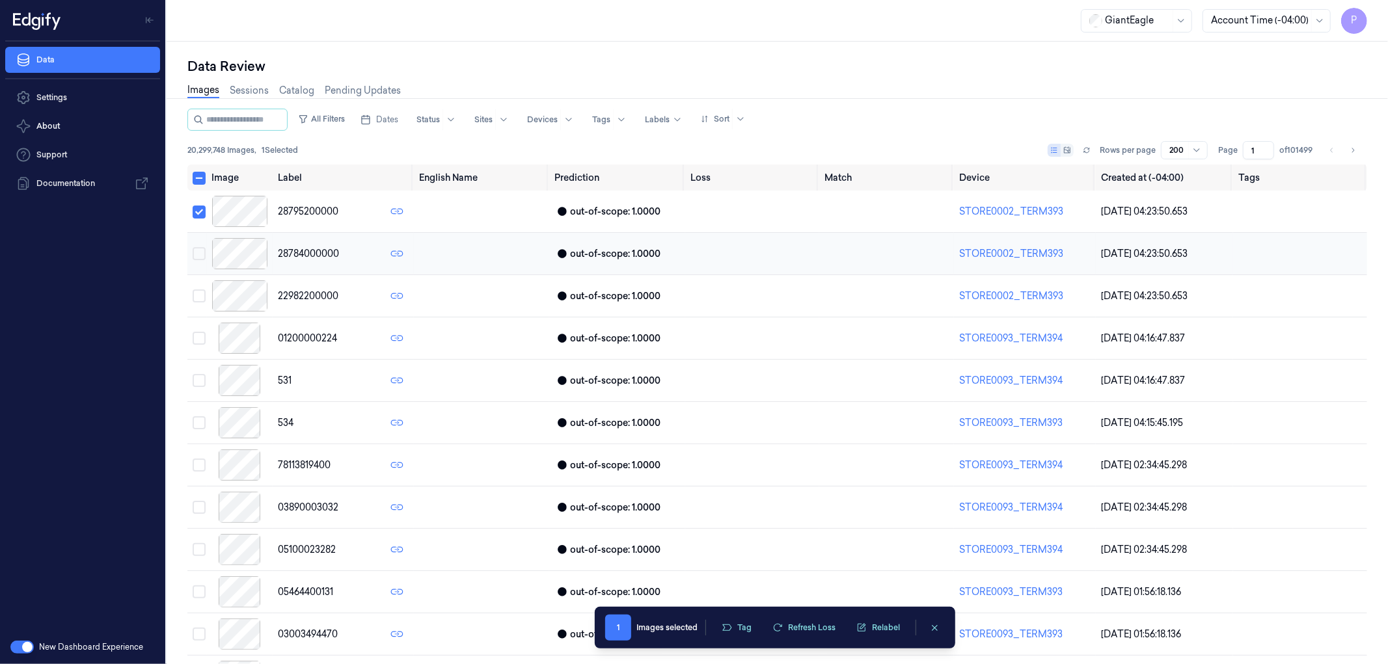
click at [198, 251] on button "Select row" at bounding box center [199, 253] width 13 height 13
click at [198, 251] on button "Select row" at bounding box center [199, 254] width 13 height 13
click at [193, 206] on button "Select row" at bounding box center [199, 212] width 13 height 13
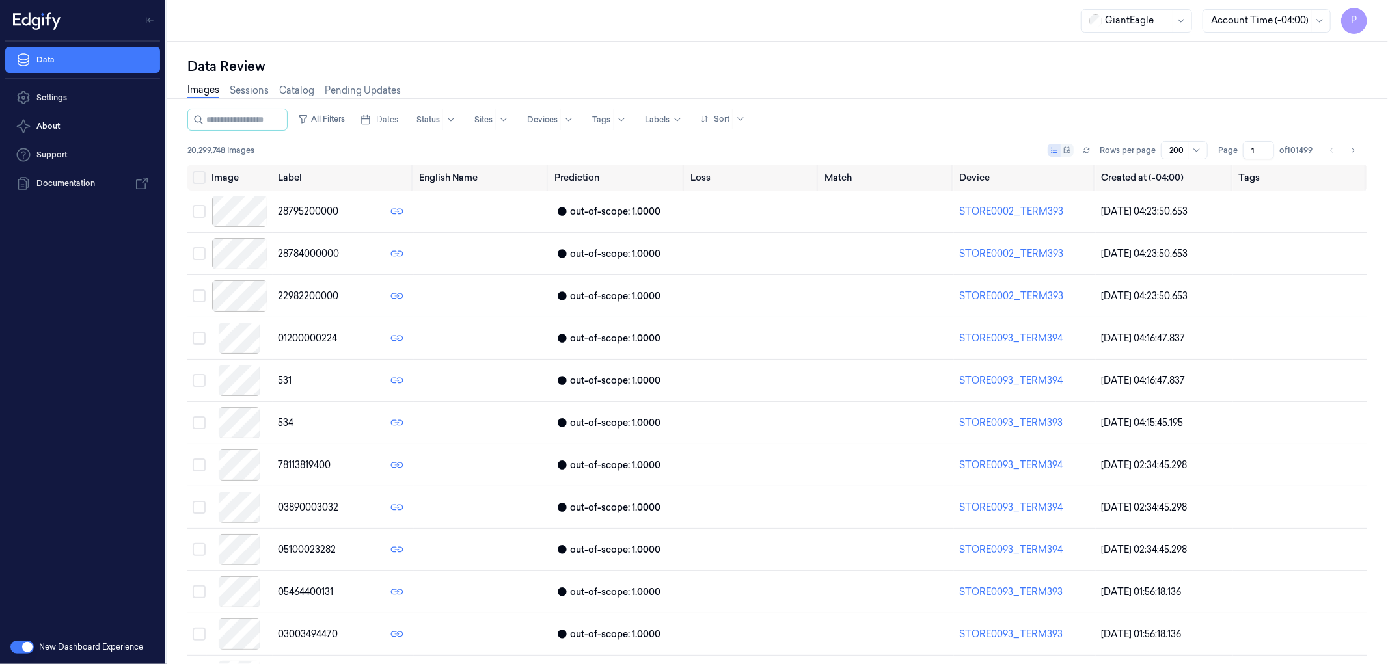
click at [118, 297] on div "Data Settings About Support Documentation" at bounding box center [82, 336] width 165 height 589
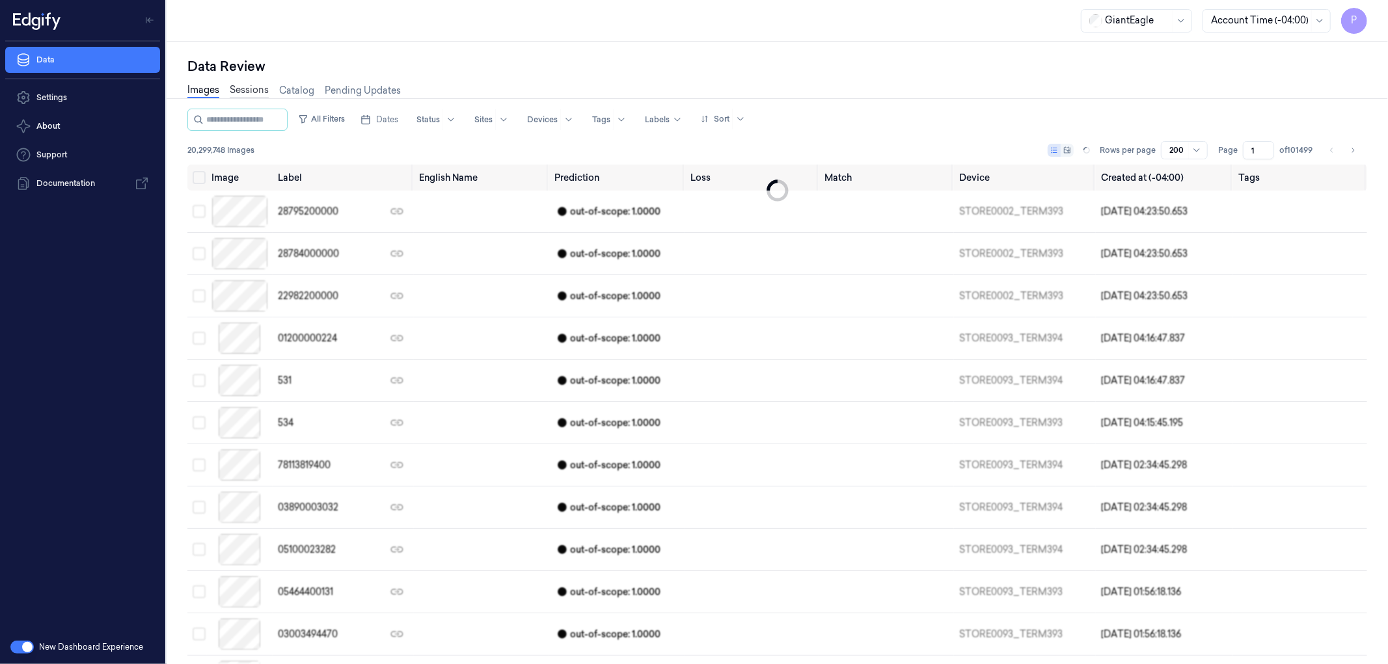
click at [241, 93] on link "Sessions" at bounding box center [249, 90] width 39 height 15
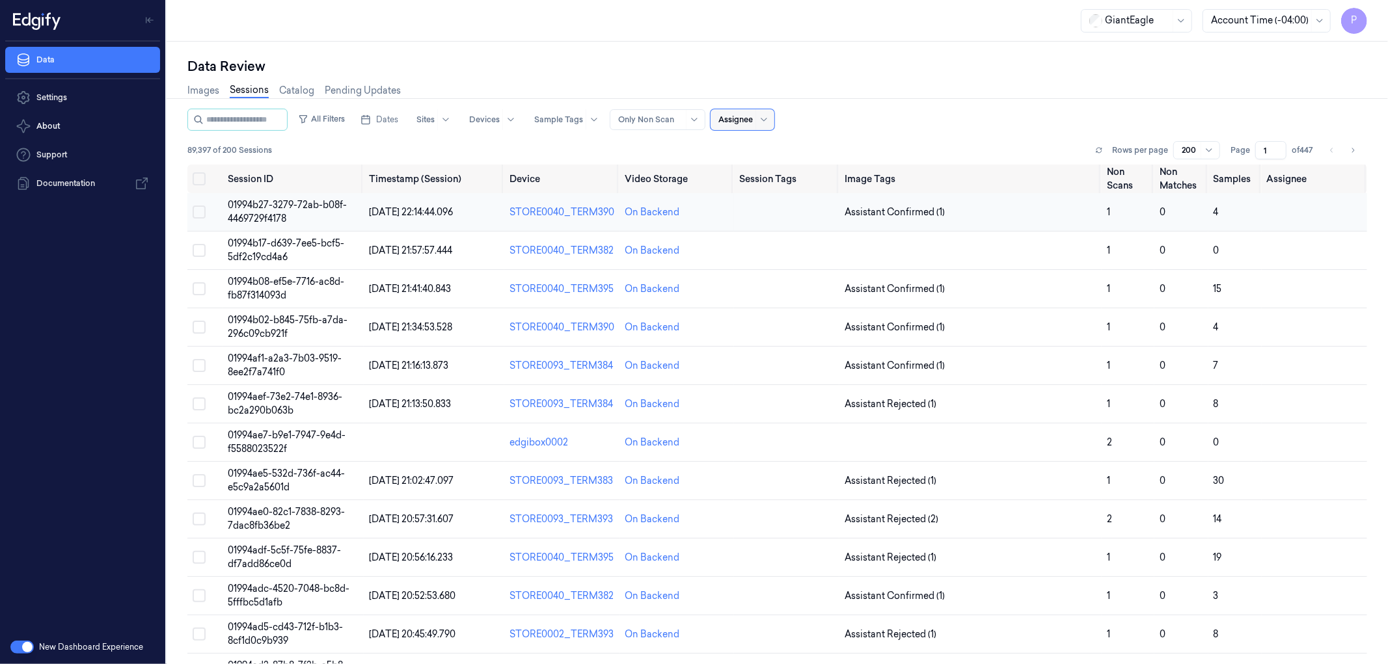
click at [200, 213] on button "Select row" at bounding box center [199, 212] width 13 height 13
click at [198, 251] on button "Select row" at bounding box center [199, 250] width 13 height 13
click at [200, 245] on button "Select row" at bounding box center [199, 251] width 13 height 13
click at [199, 211] on button "Select row" at bounding box center [199, 212] width 13 height 13
click at [81, 310] on div "Data Settings About Support Documentation" at bounding box center [82, 336] width 165 height 589
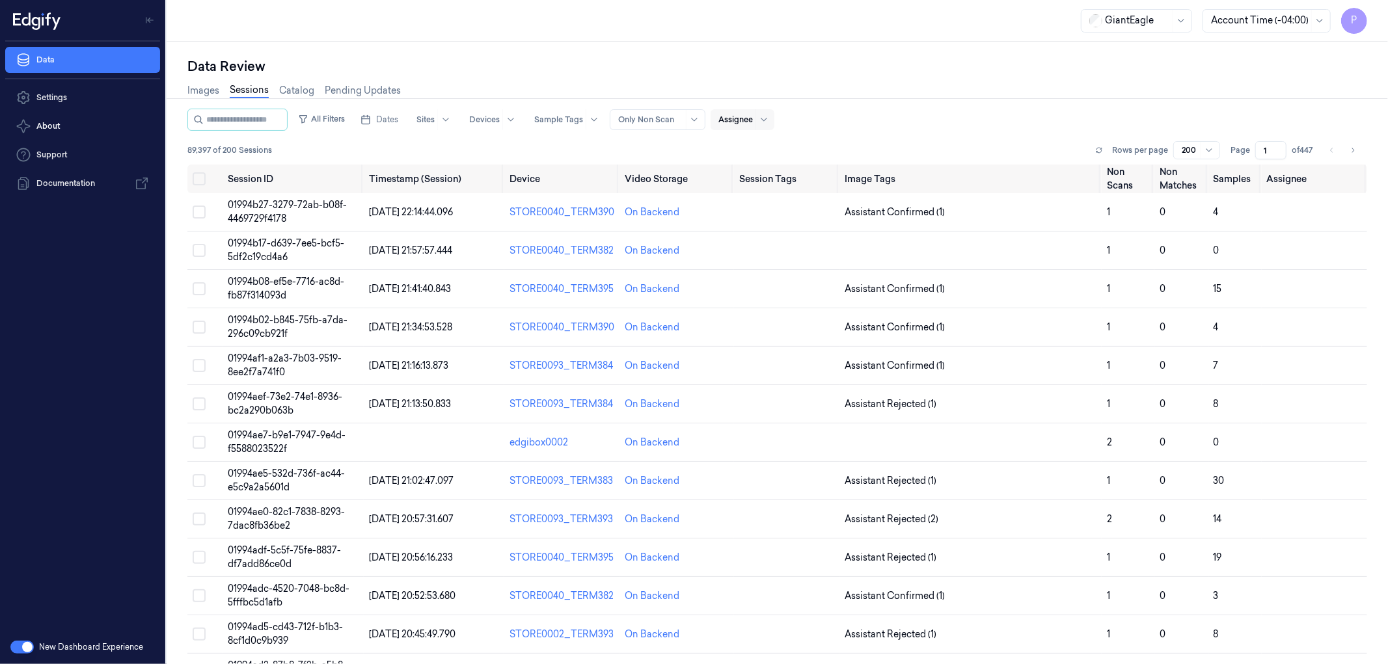
click at [753, 124] on div at bounding box center [735, 120] width 34 height 12
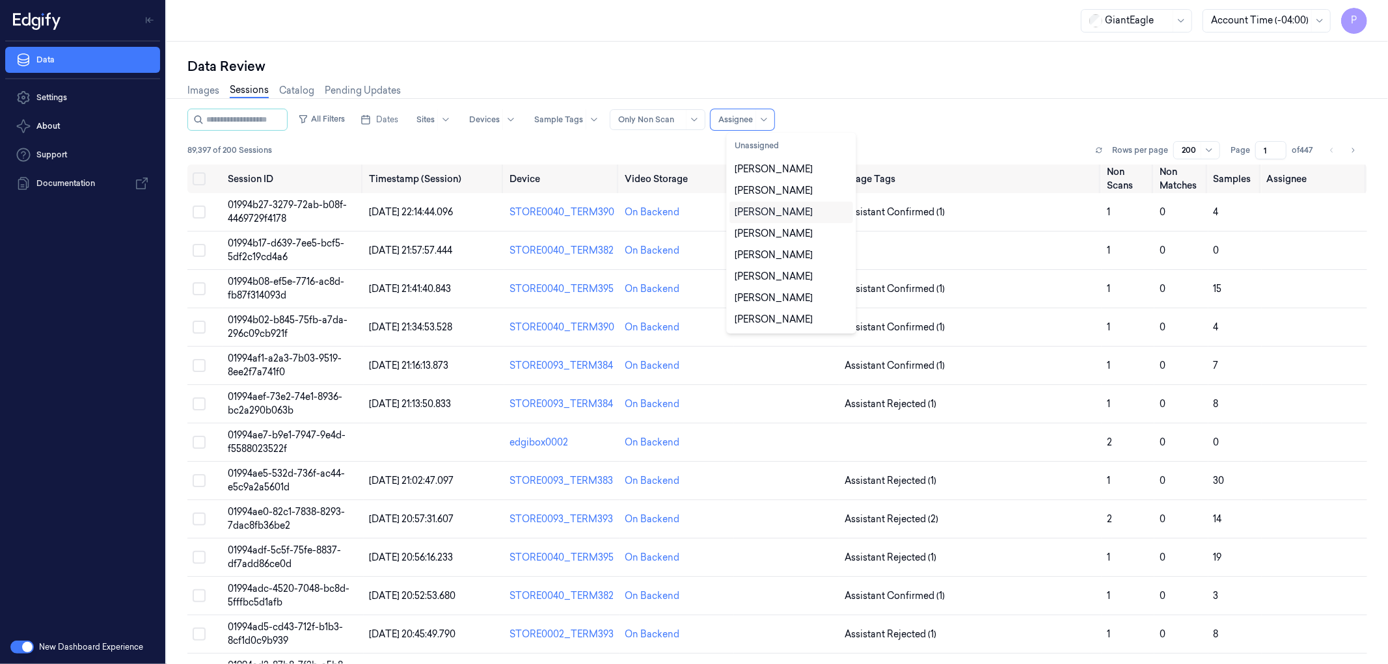
scroll to position [42, 0]
click at [864, 66] on div "Data Review" at bounding box center [777, 66] width 1180 height 18
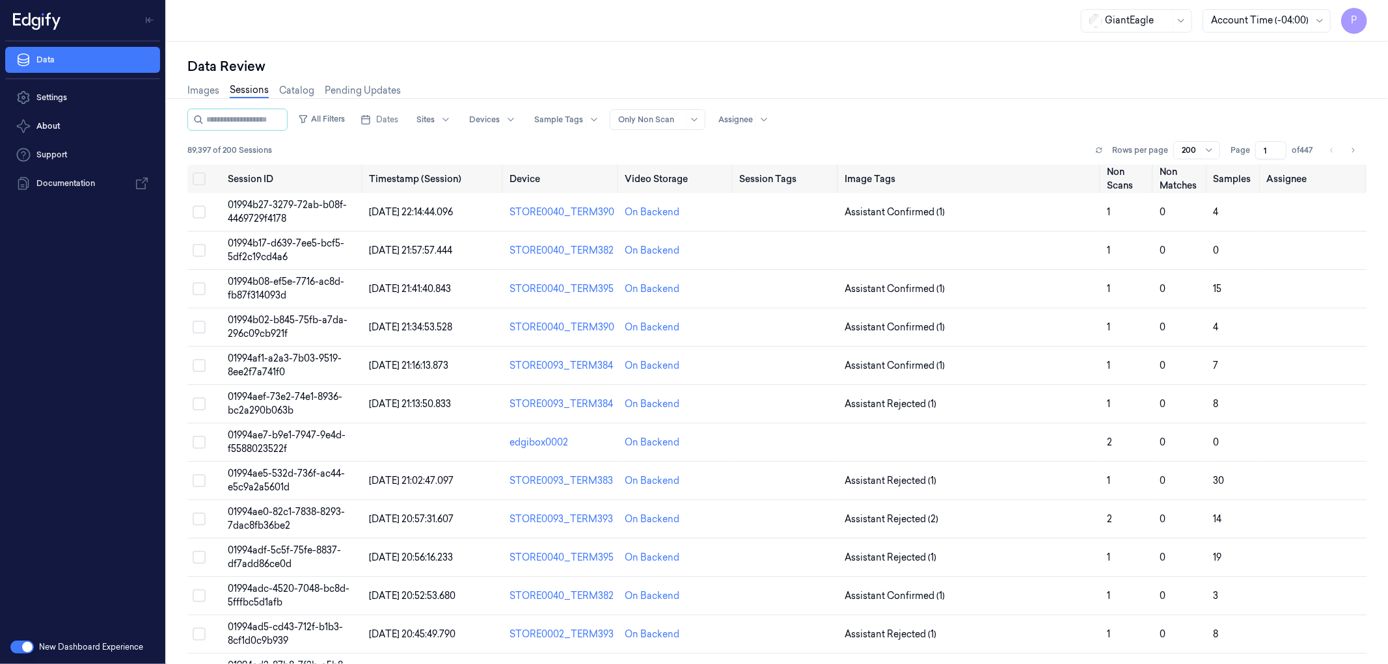
click at [859, 129] on div "All Filters Dates Sites Devices Sample Tags Alert Type Only Non Scan Assignee" at bounding box center [777, 120] width 1180 height 22
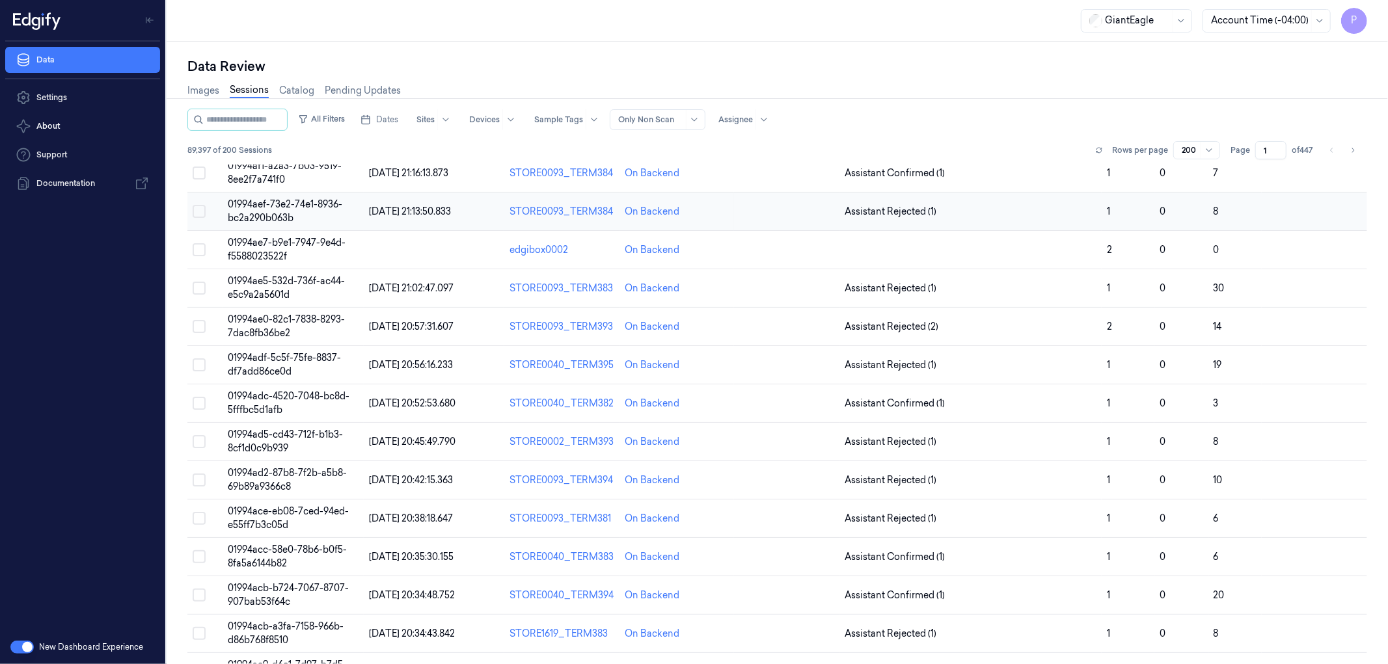
scroll to position [0, 0]
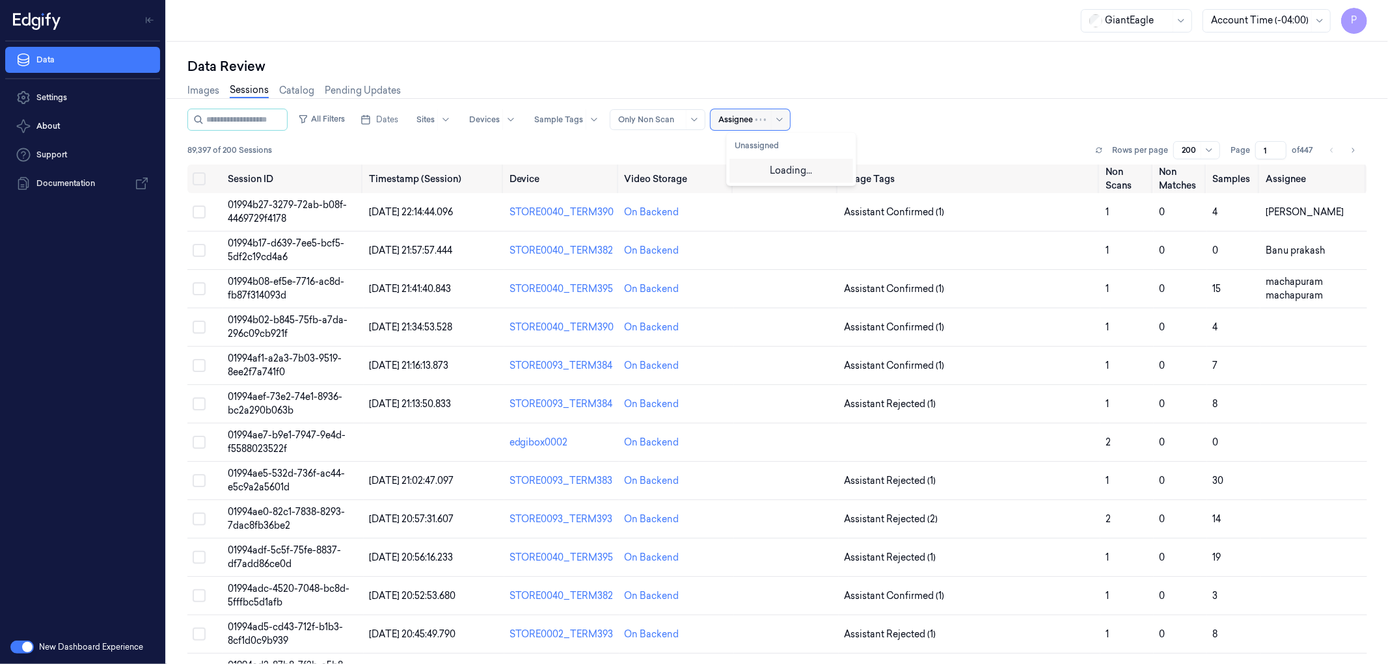
click at [772, 117] on div at bounding box center [771, 119] width 32 height 21
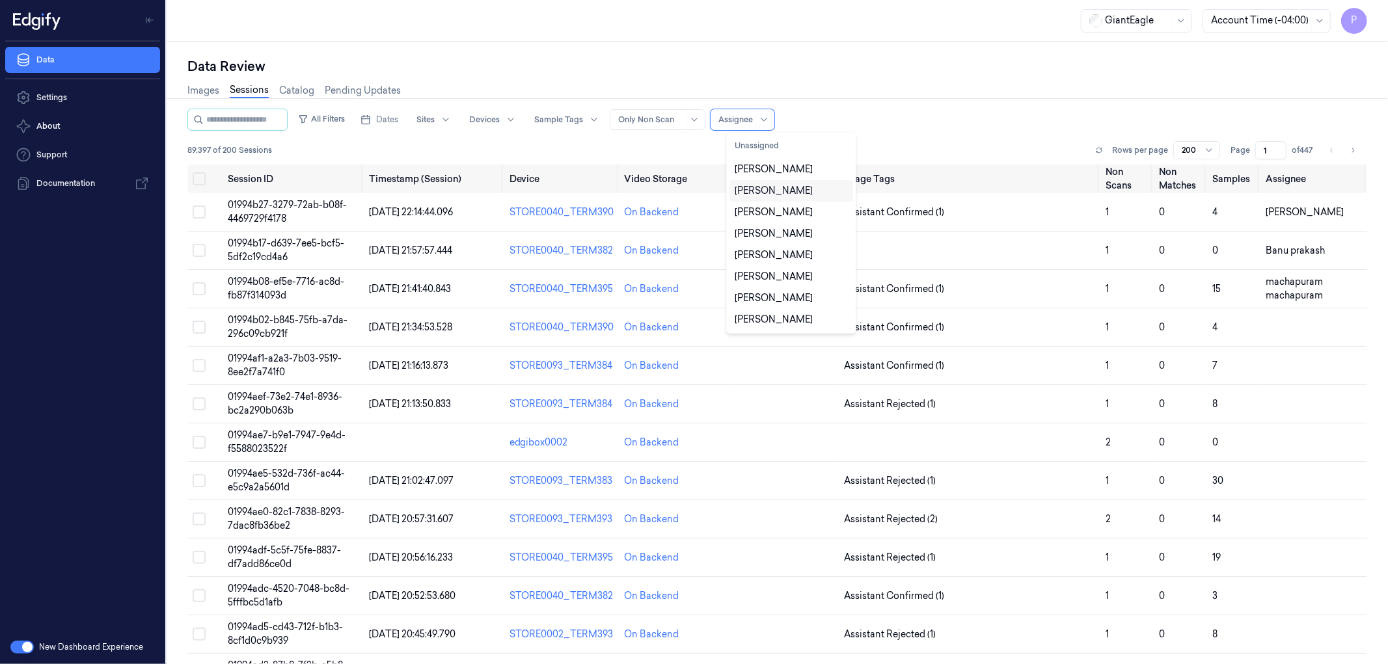
click at [895, 61] on div "Data Review" at bounding box center [777, 66] width 1180 height 18
click at [770, 118] on div "Assignee" at bounding box center [743, 119] width 64 height 21
click at [747, 115] on div at bounding box center [735, 120] width 34 height 12
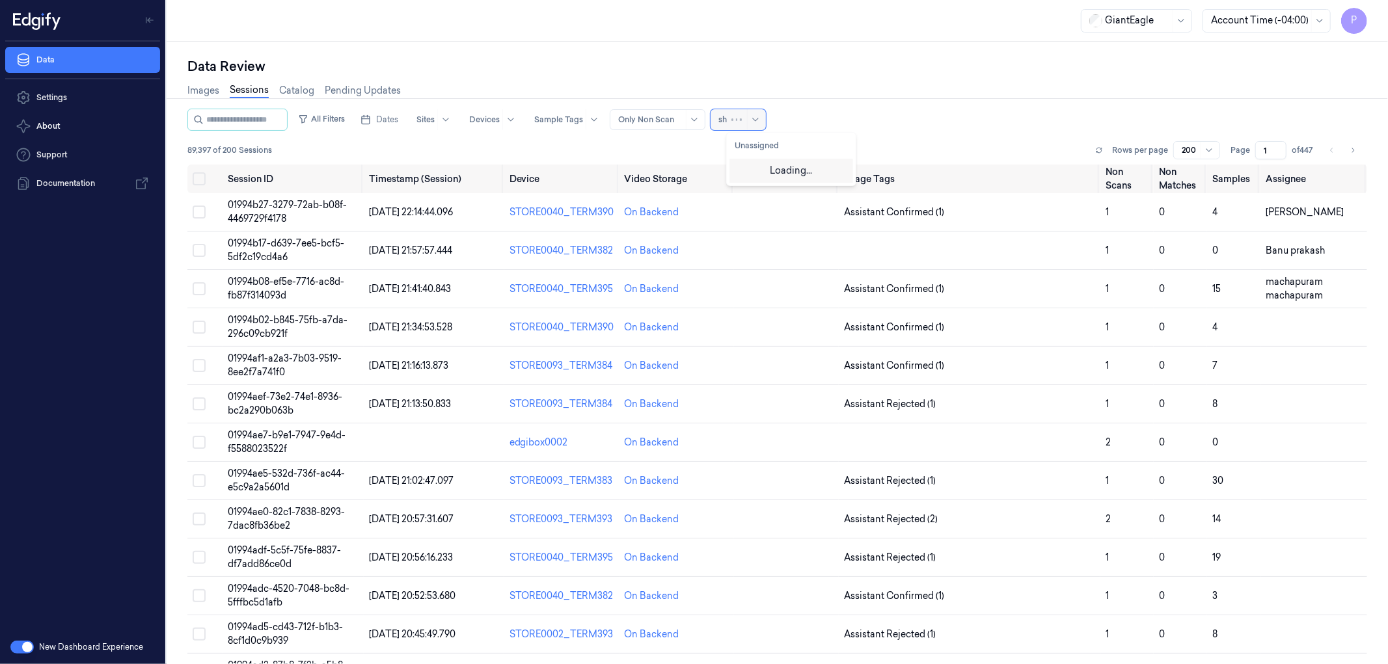
type input "s"
type input "m"
click at [843, 66] on div "Data Review" at bounding box center [777, 66] width 1180 height 18
click at [772, 115] on div at bounding box center [765, 120] width 13 height 10
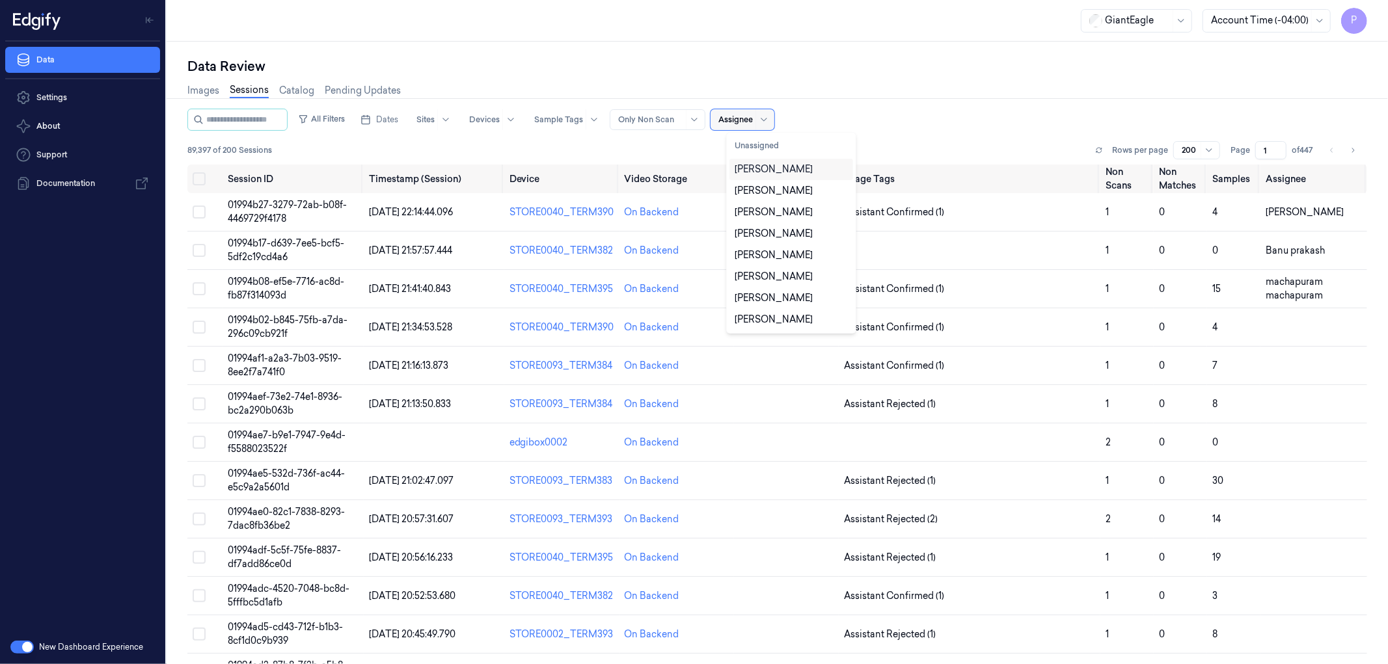
click at [753, 122] on div at bounding box center [735, 120] width 34 height 12
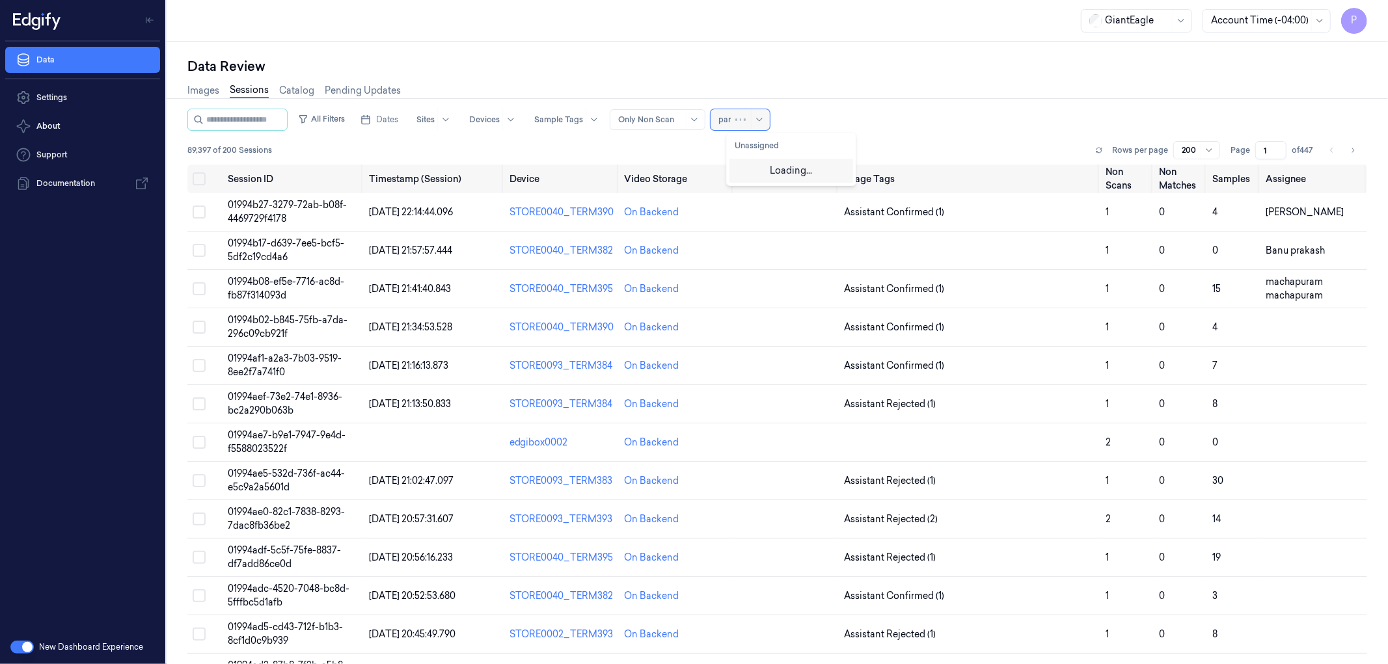
type input "para"
click at [757, 171] on div "[PERSON_NAME]" at bounding box center [774, 170] width 78 height 14
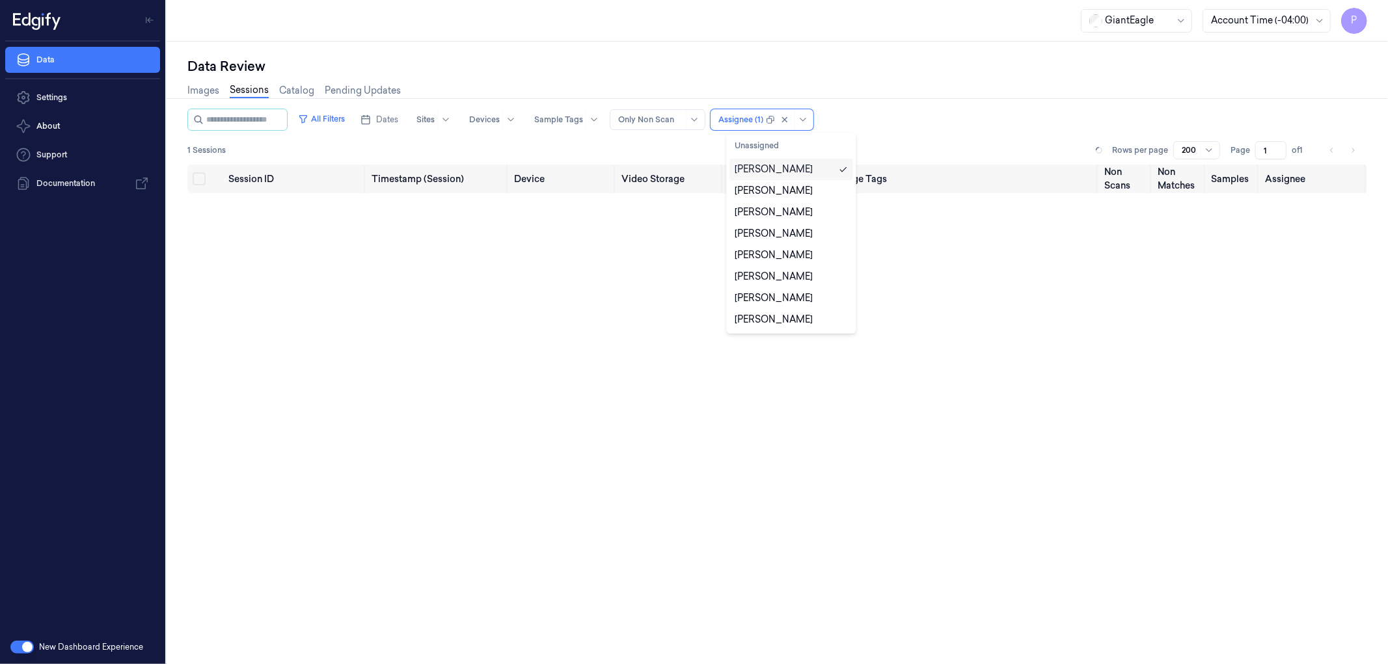
click at [886, 102] on div "Images Sessions Catalog Pending Updates" at bounding box center [777, 91] width 1180 height 33
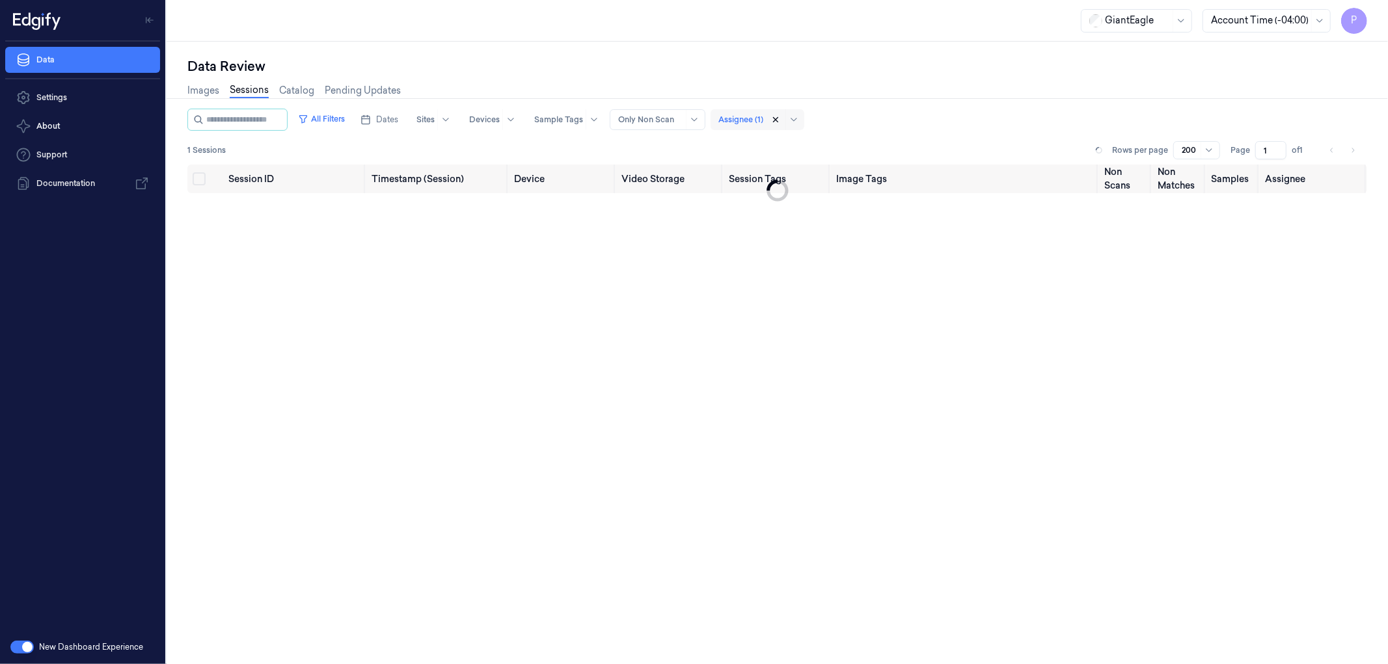
drag, startPoint x: 789, startPoint y: 118, endPoint x: 949, endPoint y: 68, distance: 167.1
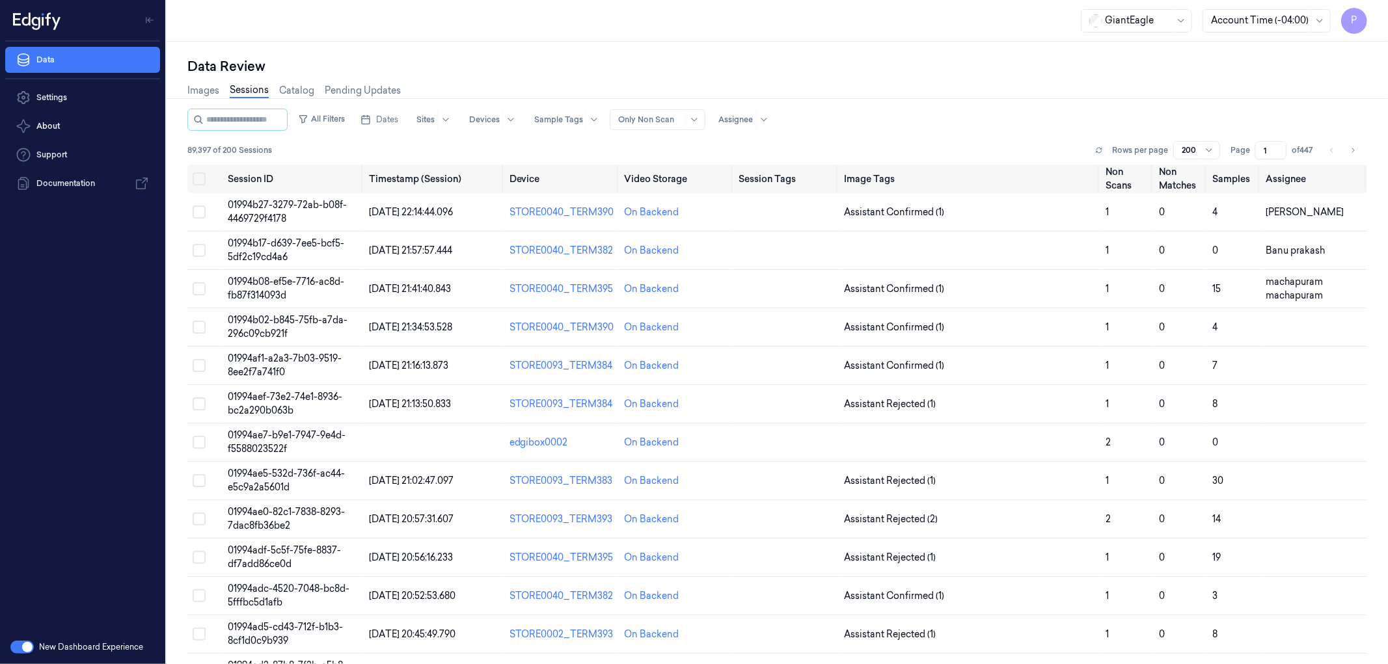
click at [14, 647] on button "button" at bounding box center [21, 647] width 23 height 13
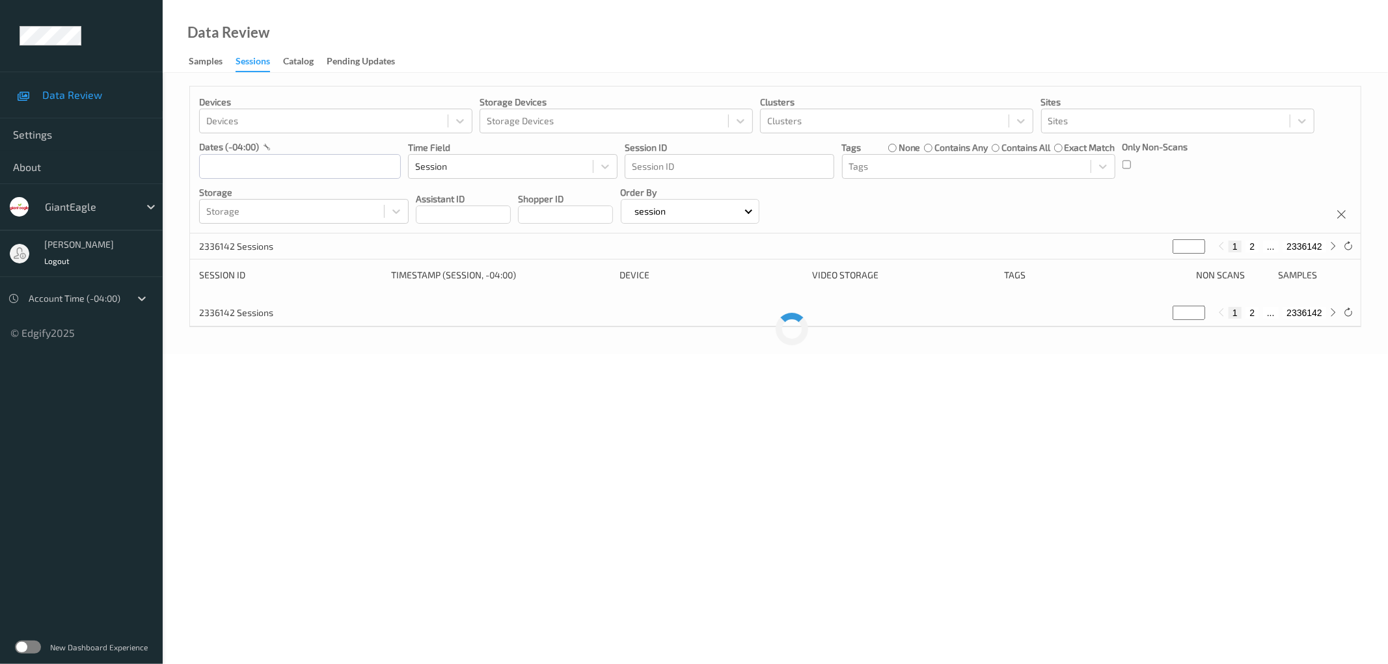
click at [33, 649] on label at bounding box center [28, 647] width 26 height 13
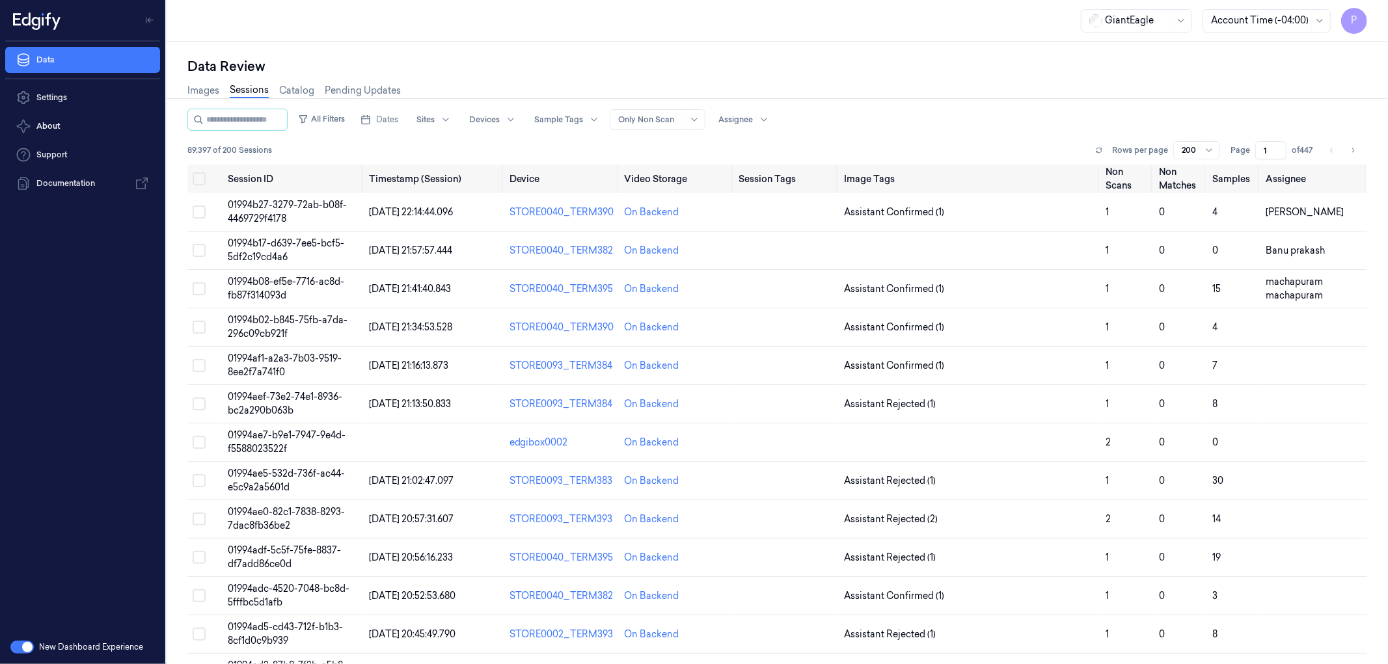
click at [678, 118] on div at bounding box center [650, 120] width 65 height 12
click at [753, 120] on div at bounding box center [735, 120] width 34 height 12
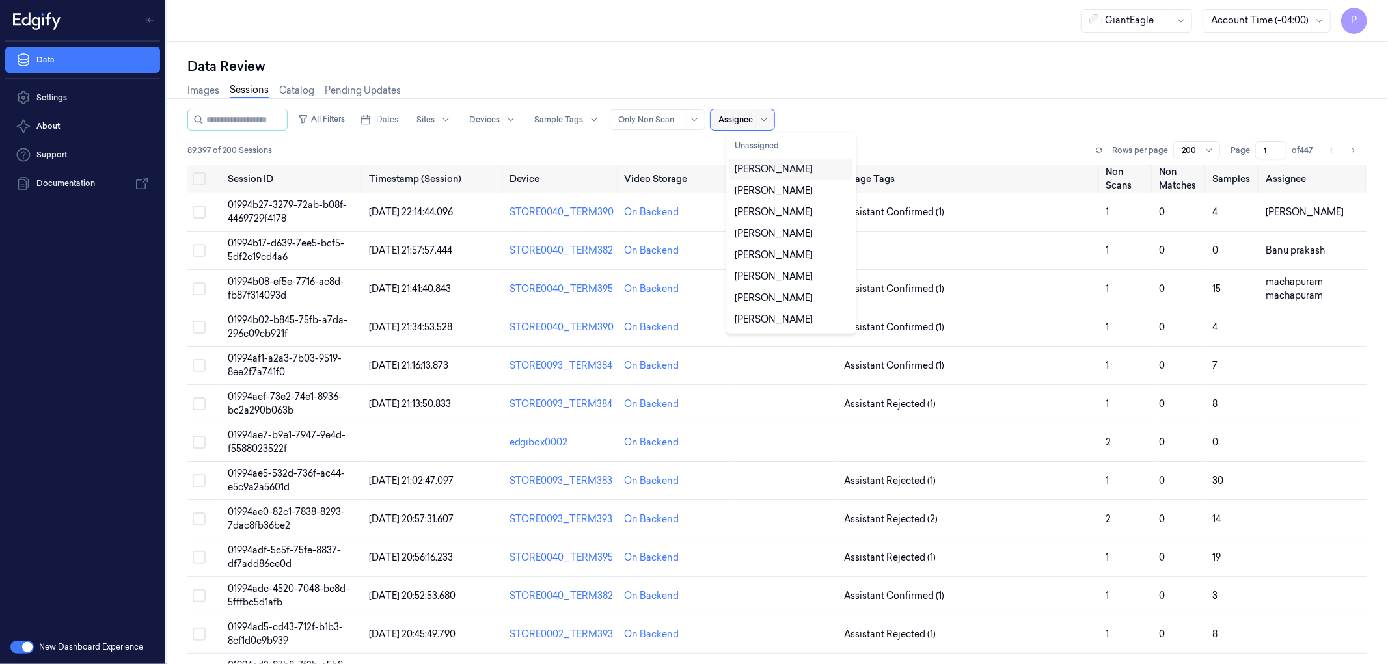
click at [752, 118] on div at bounding box center [735, 120] width 34 height 12
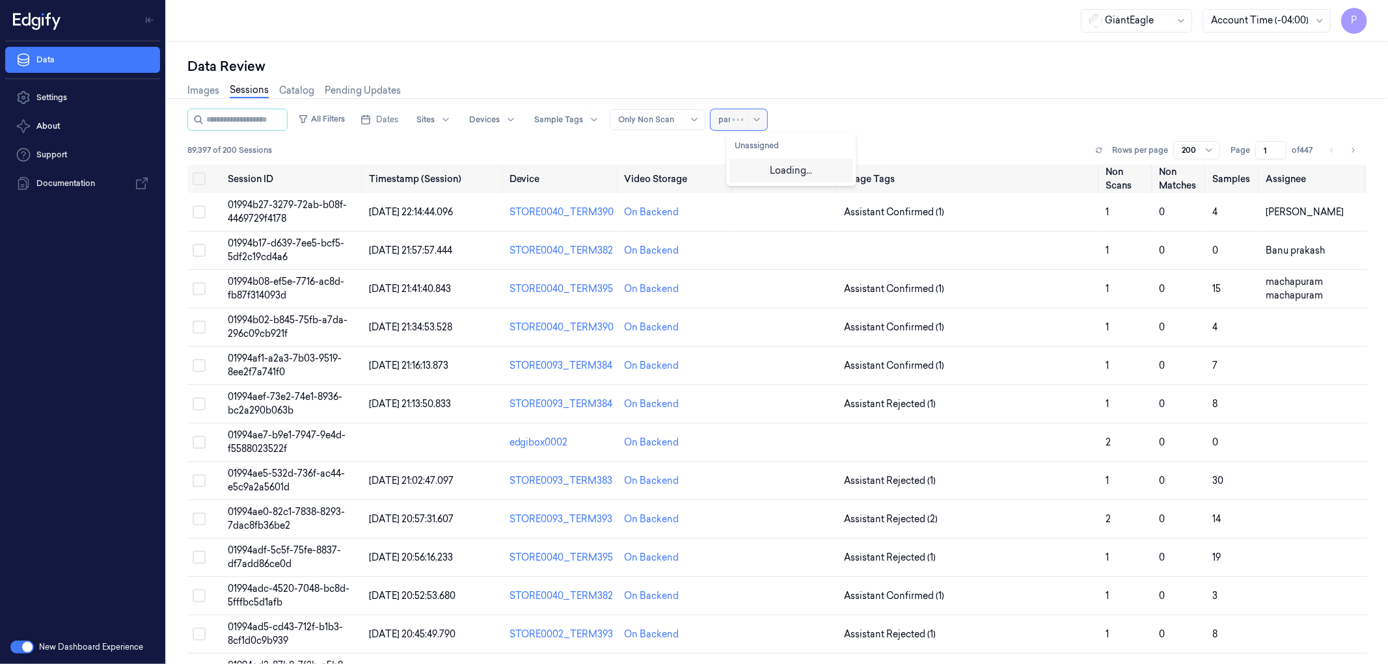
type input "para"
click at [772, 170] on div "[PERSON_NAME]" at bounding box center [774, 170] width 78 height 14
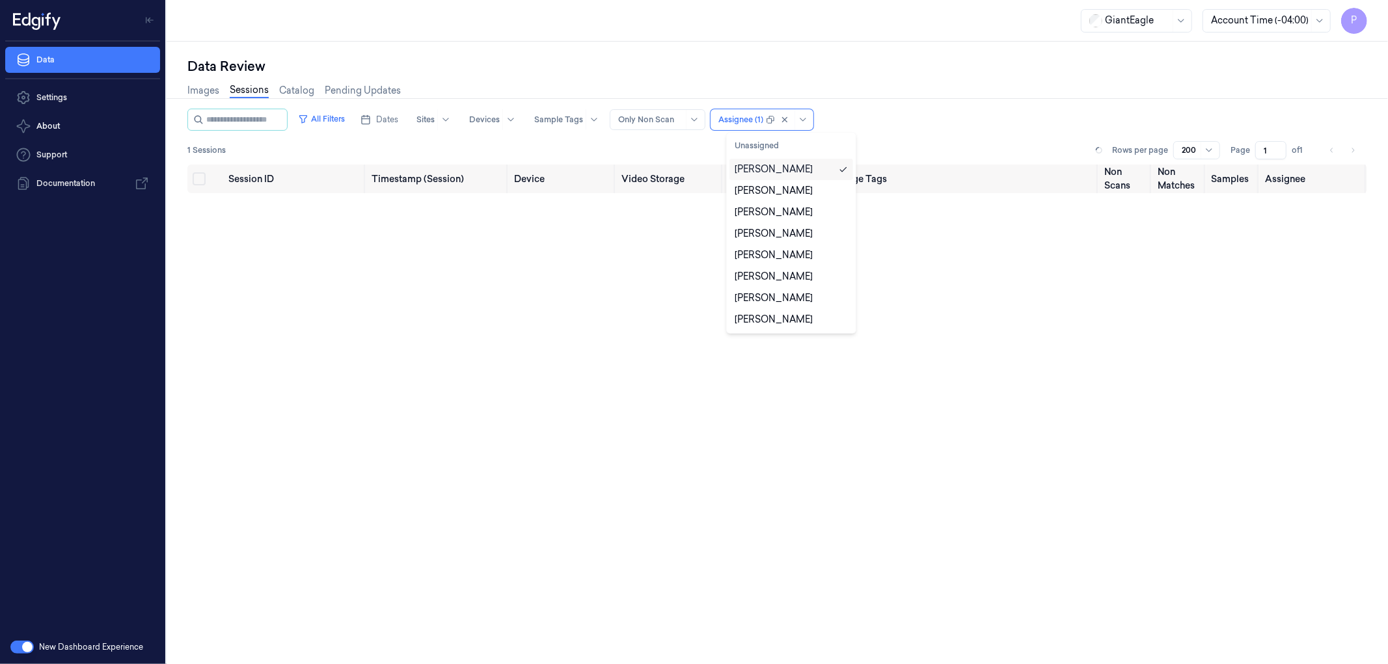
click at [1003, 122] on div "All Filters Dates Sites Devices Sample Tags Alert Type Only Non Scan option [PE…" at bounding box center [777, 120] width 1180 height 22
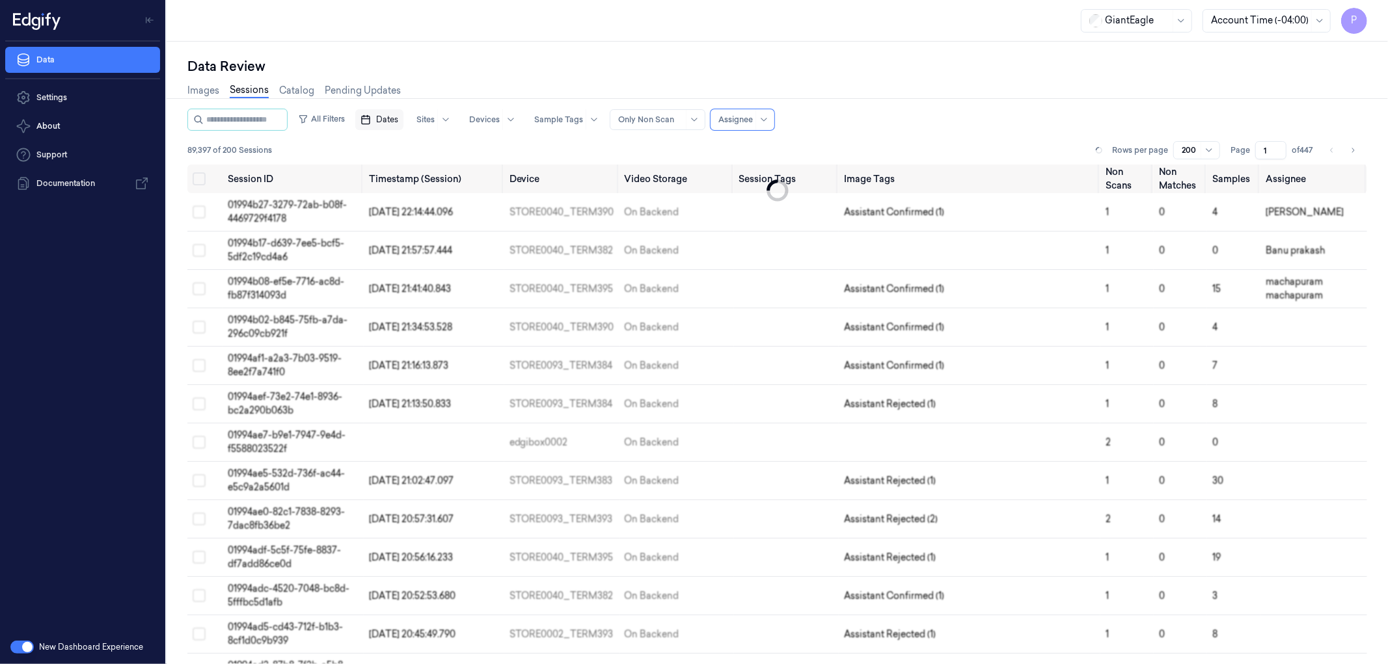
click at [398, 115] on span "Dates" at bounding box center [387, 120] width 22 height 12
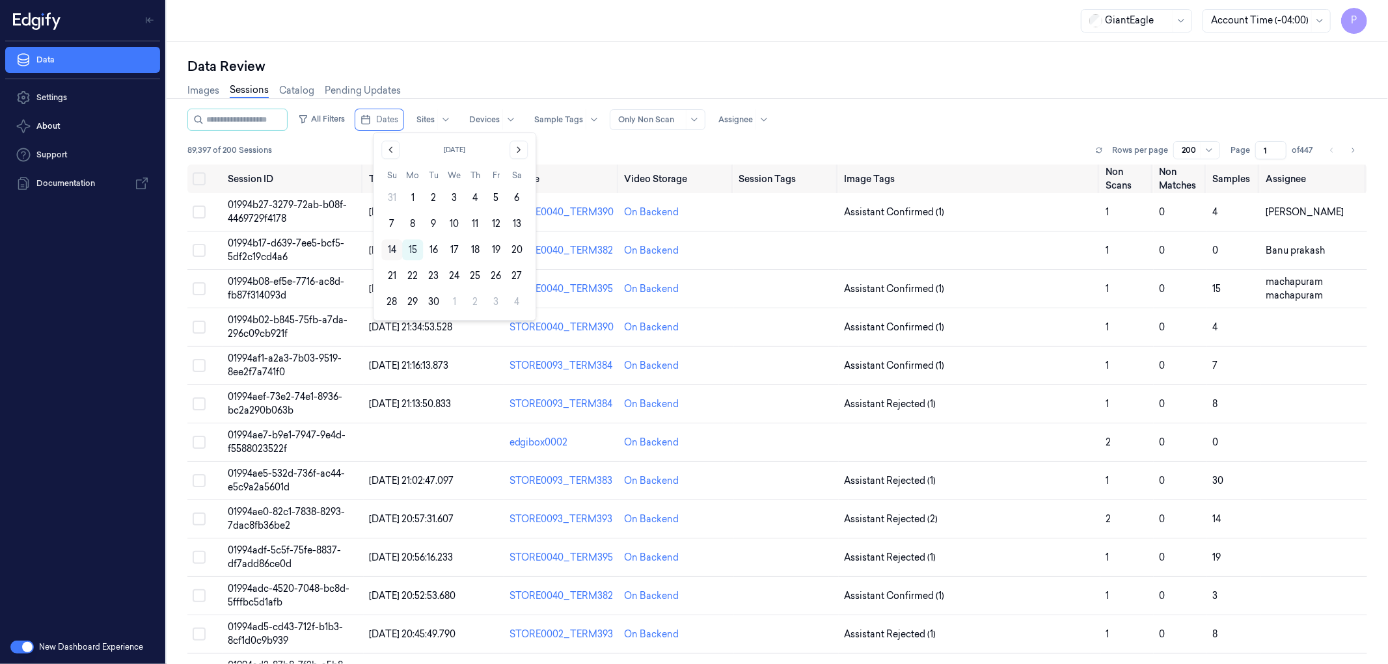
click at [391, 251] on button "14" at bounding box center [391, 249] width 21 height 21
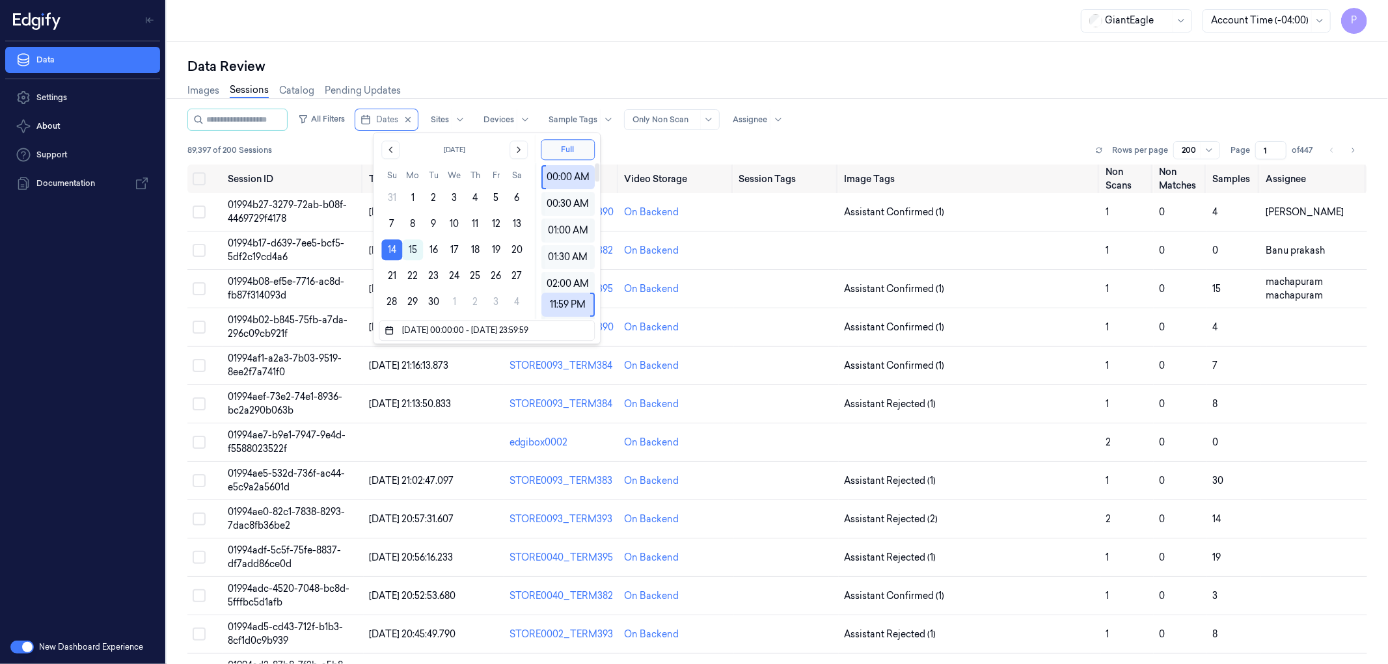
click at [957, 91] on div "Images Sessions Catalog Pending Updates" at bounding box center [777, 91] width 1180 height 33
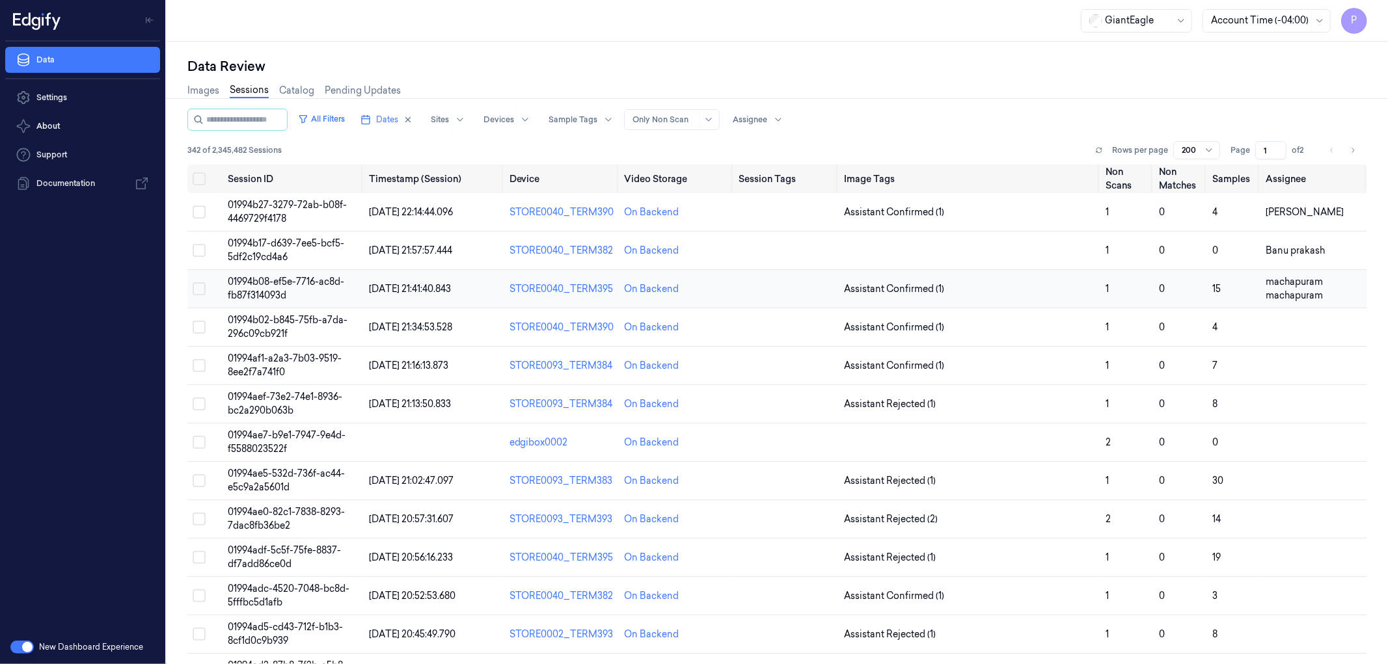
click at [200, 288] on button "Select row" at bounding box center [199, 288] width 13 height 13
click at [196, 293] on button "Select row" at bounding box center [199, 289] width 13 height 13
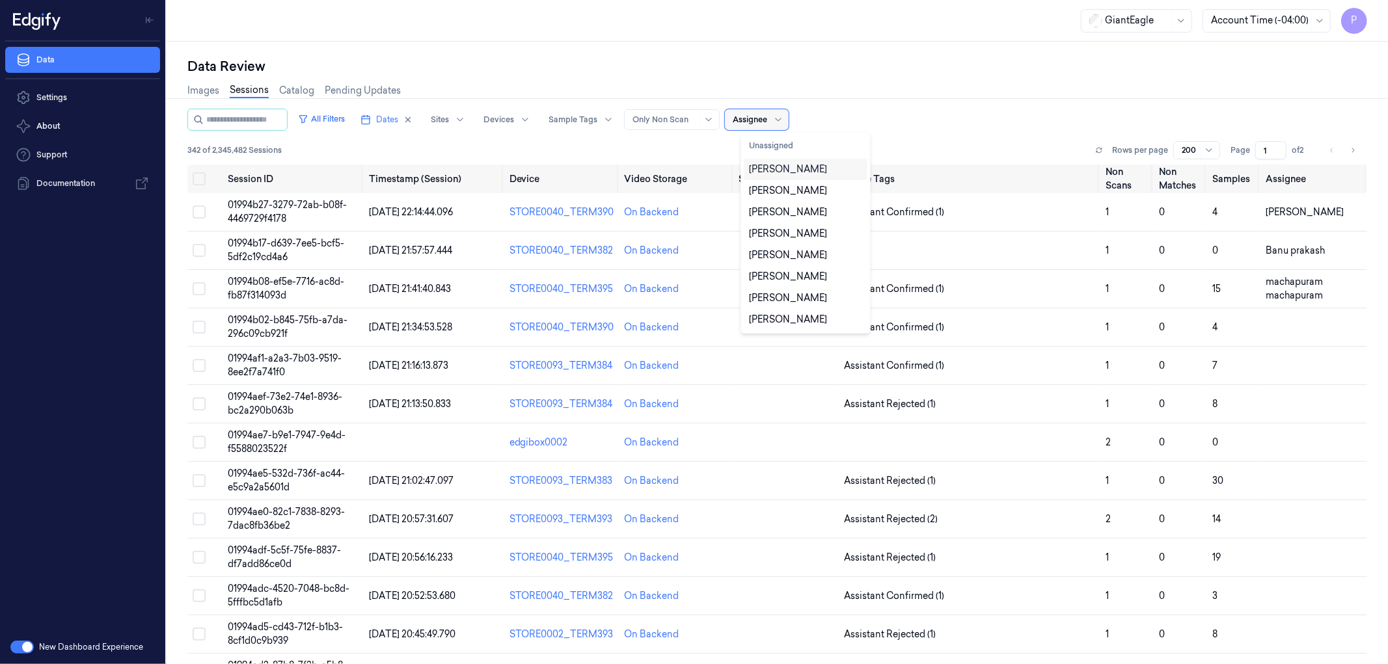
click at [767, 121] on div at bounding box center [750, 120] width 34 height 12
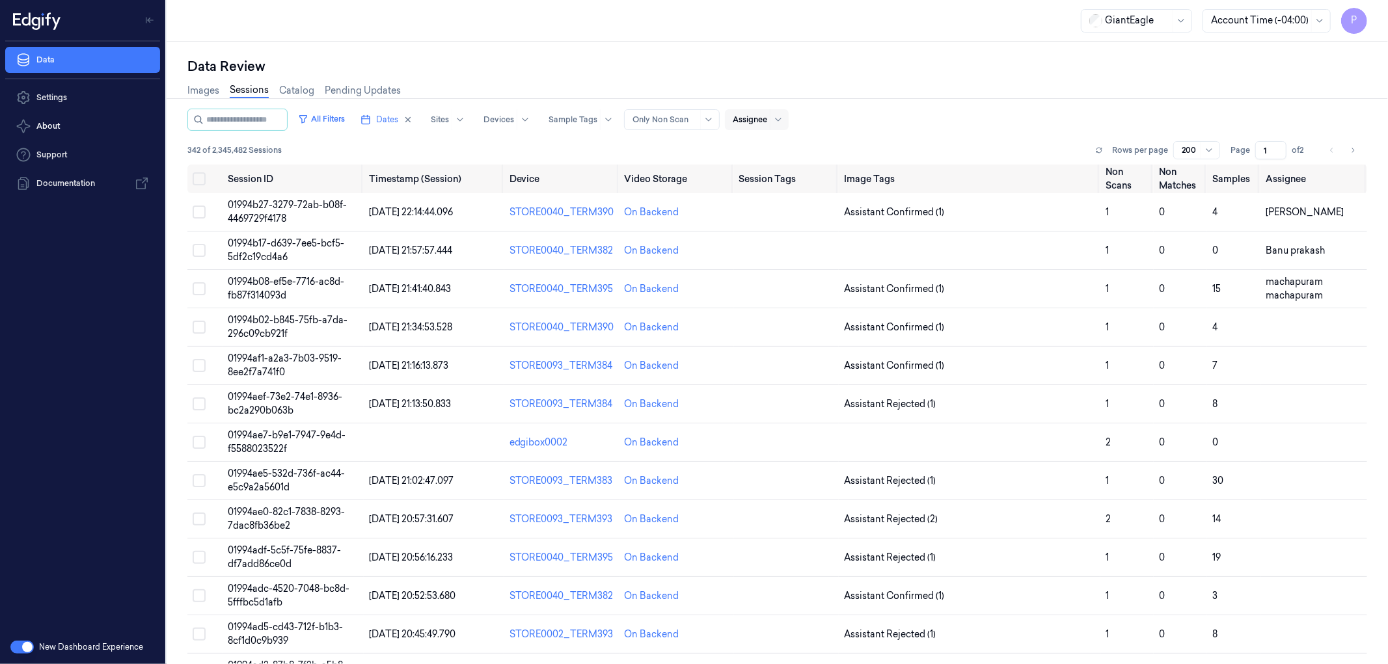
click at [783, 121] on div "Assignee" at bounding box center [757, 119] width 64 height 21
click at [1029, 117] on div "All Filters Dates Sites Devices Sample Tags Alert Type Only Non Scan Assignee" at bounding box center [777, 120] width 1180 height 22
click at [783, 118] on icon at bounding box center [778, 120] width 10 height 10
click at [986, 119] on div "All Filters Dates Sites Devices Sample Tags Alert Type Only Non Scan Assignee" at bounding box center [777, 120] width 1180 height 22
click at [767, 121] on div at bounding box center [750, 120] width 34 height 12
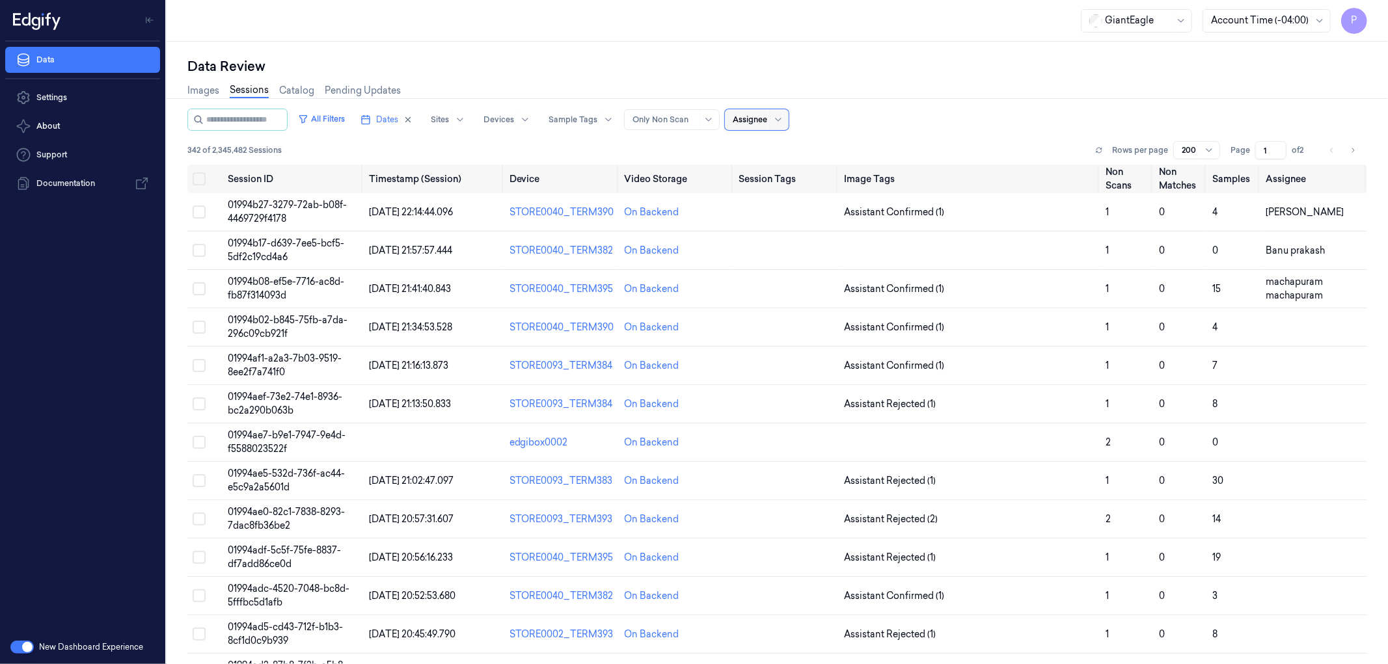
click at [765, 117] on div at bounding box center [750, 120] width 34 height 12
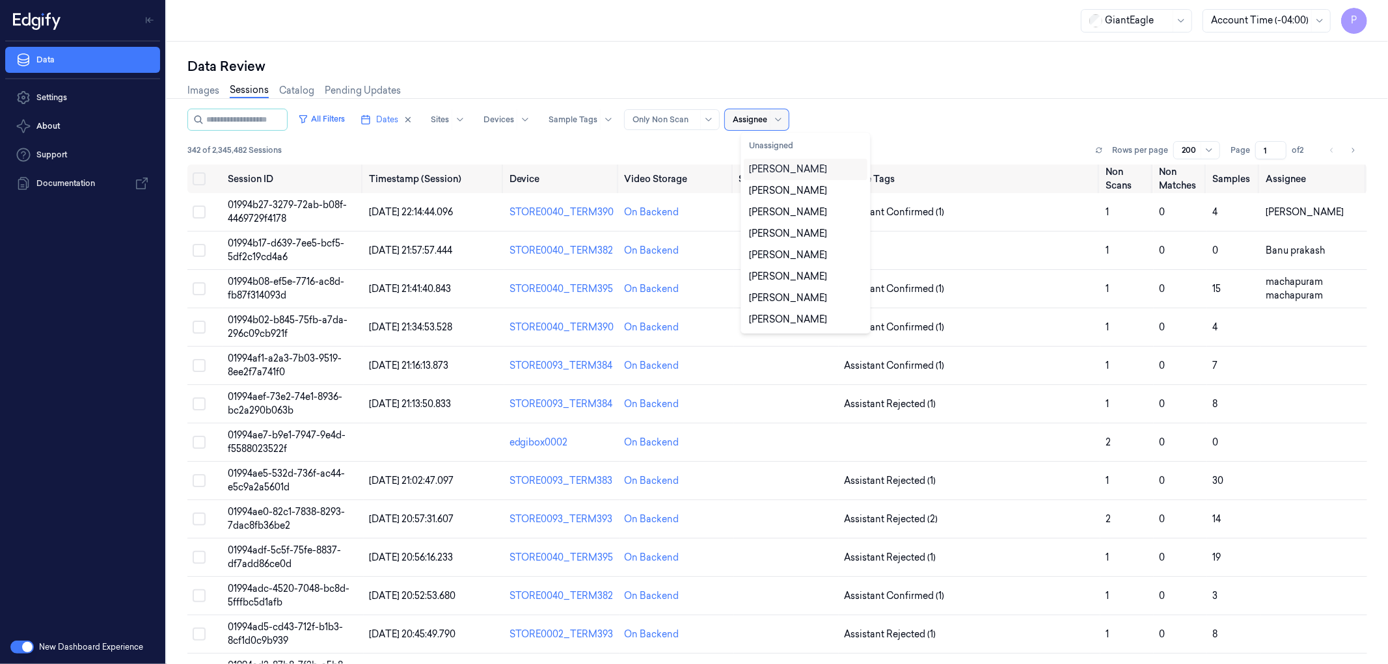
click at [765, 117] on div at bounding box center [750, 120] width 34 height 12
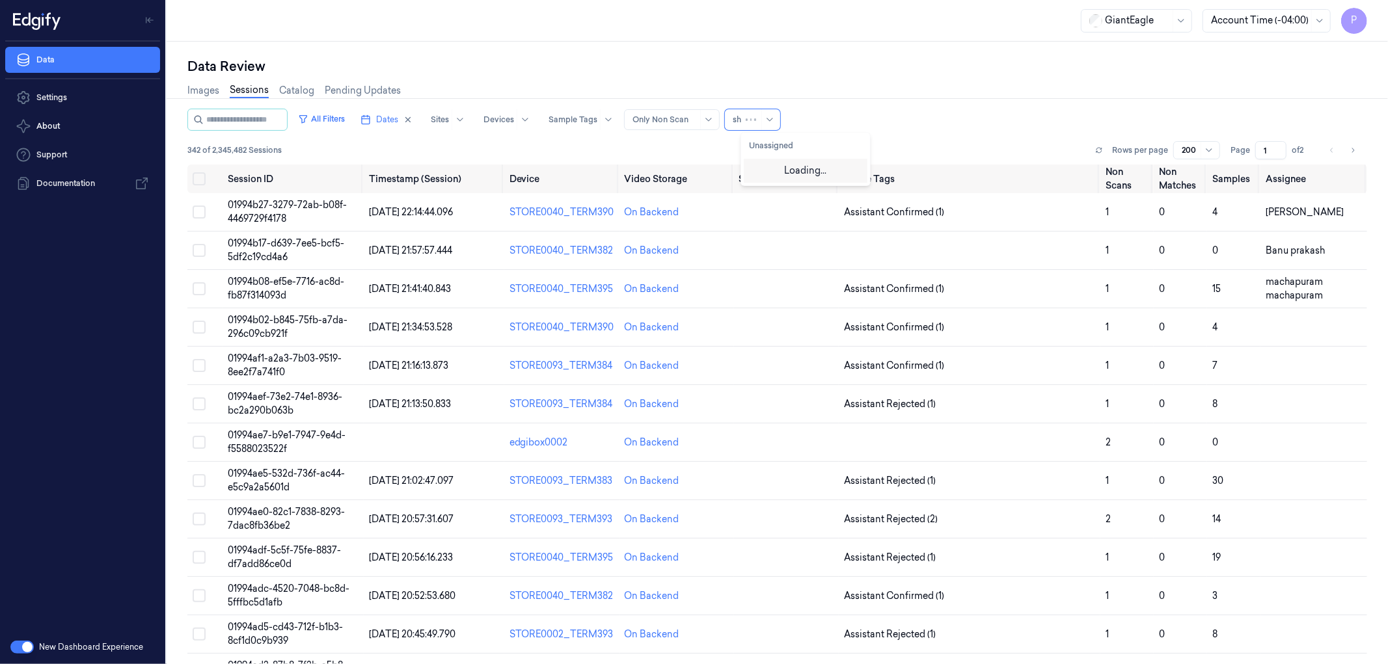
type input "s"
